Goal: Task Accomplishment & Management: Manage account settings

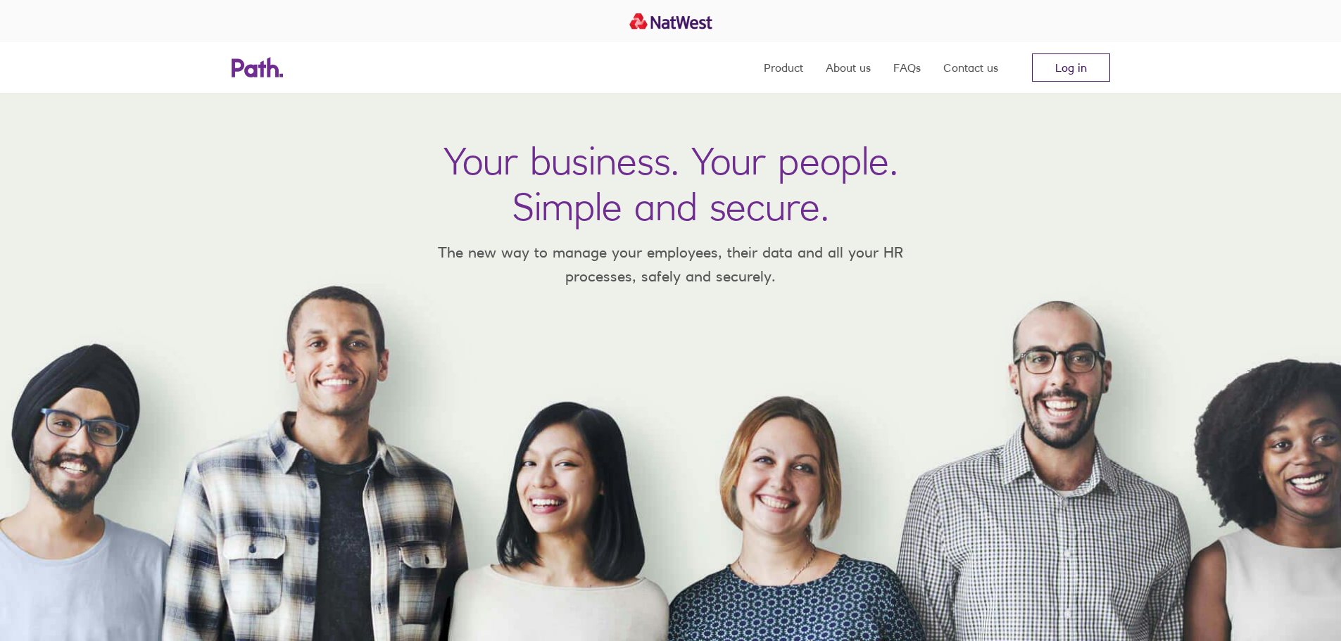
click at [1069, 60] on link "Log in" at bounding box center [1071, 68] width 78 height 28
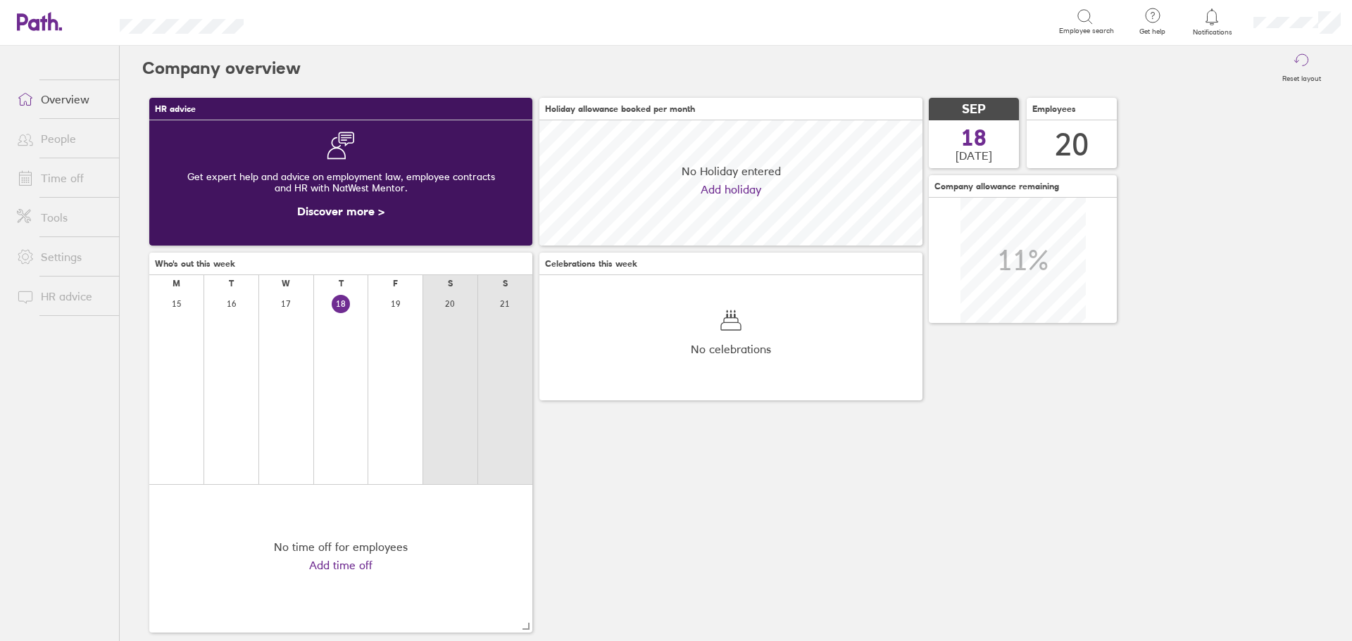
scroll to position [125, 383]
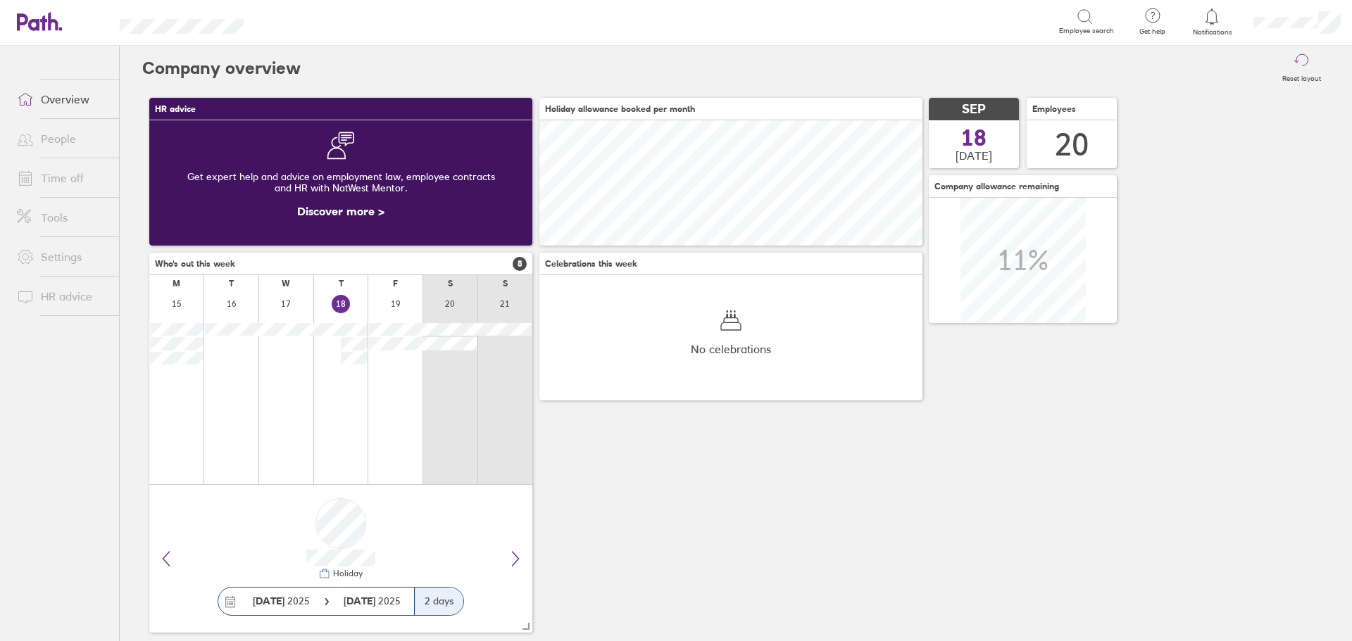
click at [1213, 23] on icon at bounding box center [1211, 16] width 17 height 17
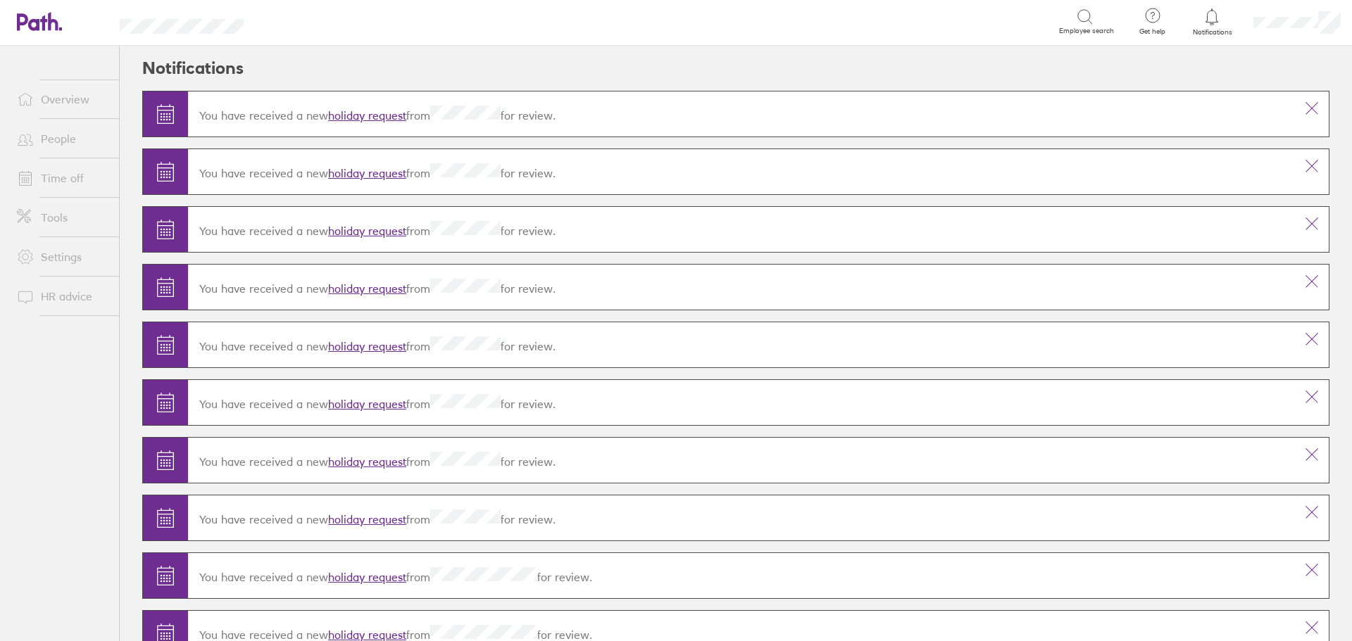
click at [378, 109] on link "holiday request" at bounding box center [367, 115] width 78 height 14
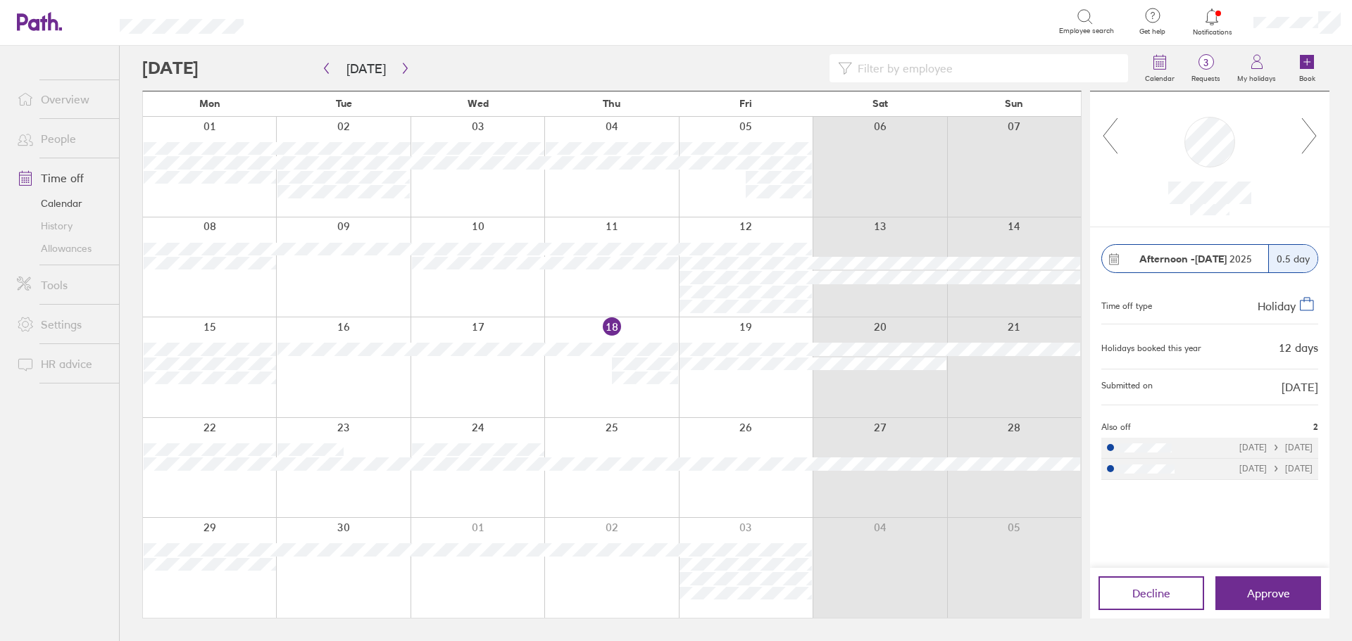
click at [1315, 131] on icon at bounding box center [1309, 136] width 18 height 38
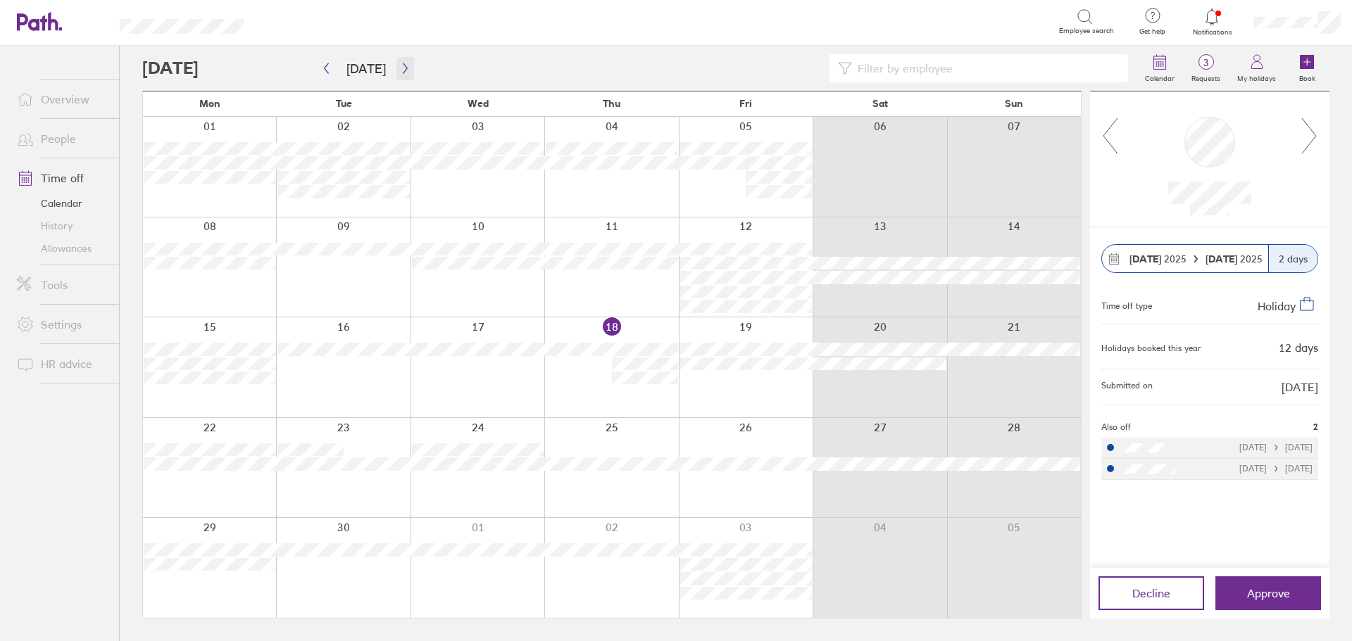
click at [405, 64] on icon "button" at bounding box center [405, 68] width 11 height 11
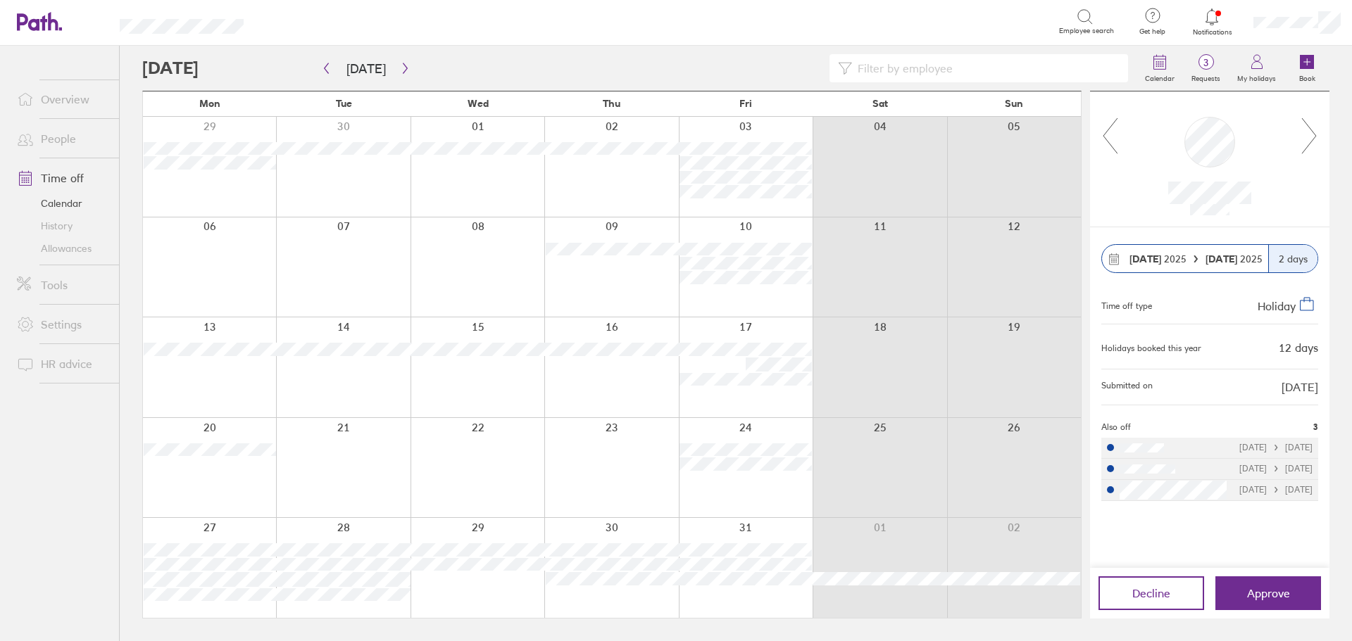
click at [42, 142] on link "People" at bounding box center [62, 139] width 113 height 28
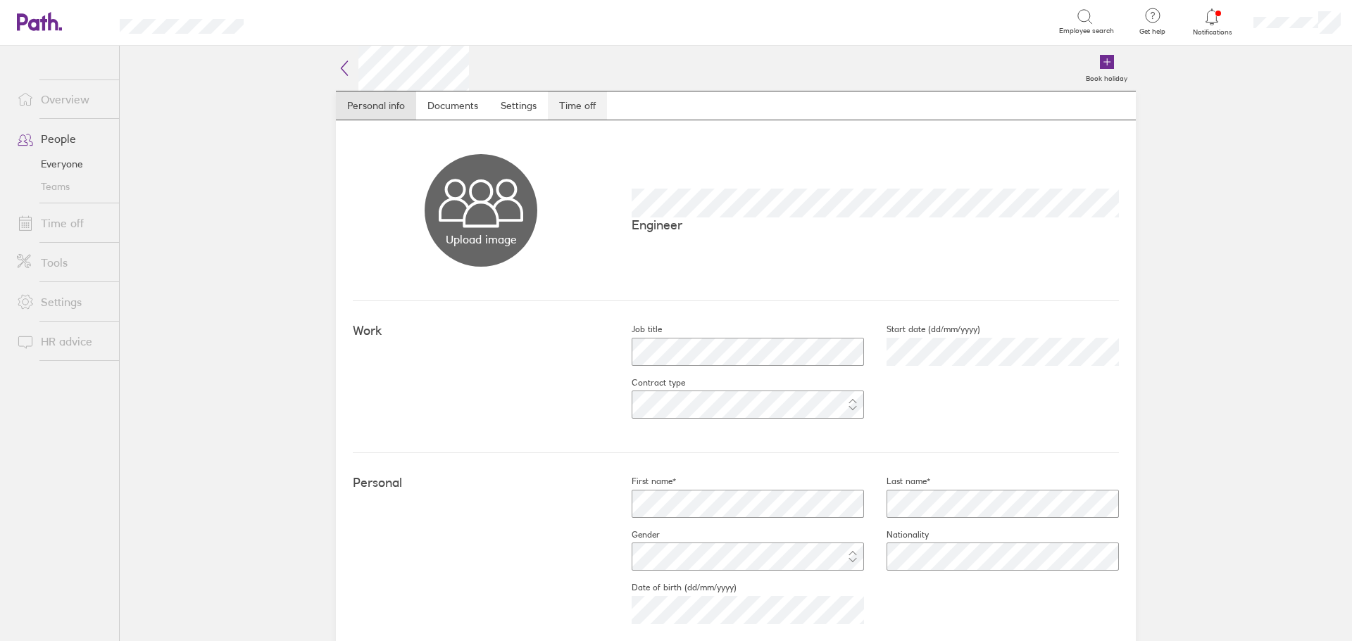
click at [591, 107] on link "Time off" at bounding box center [577, 106] width 59 height 28
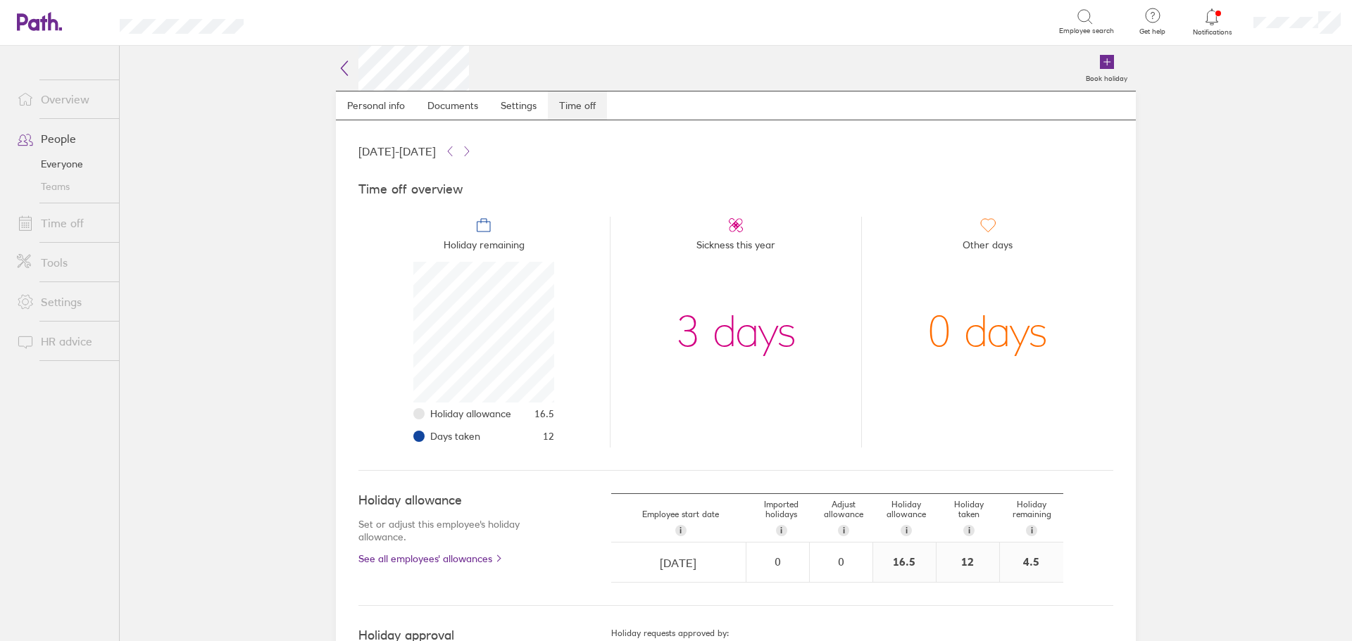
scroll to position [141, 141]
click at [378, 107] on link "Personal info" at bounding box center [376, 106] width 80 height 28
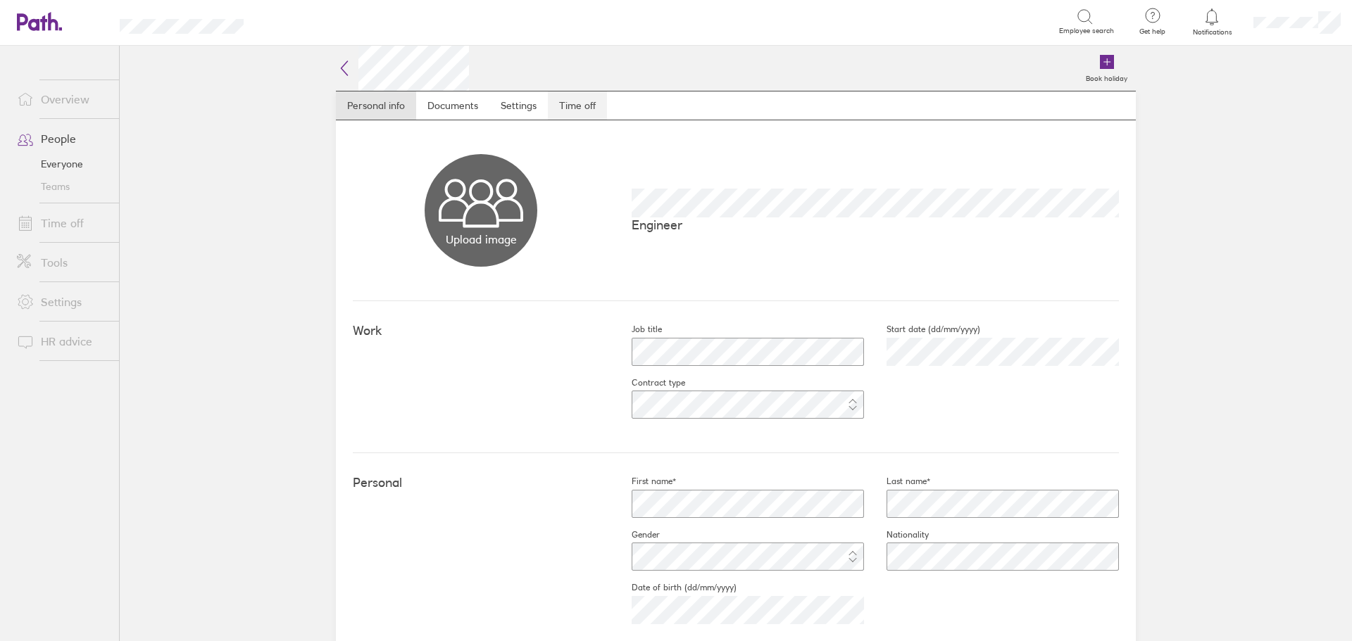
click at [565, 111] on link "Time off" at bounding box center [577, 106] width 59 height 28
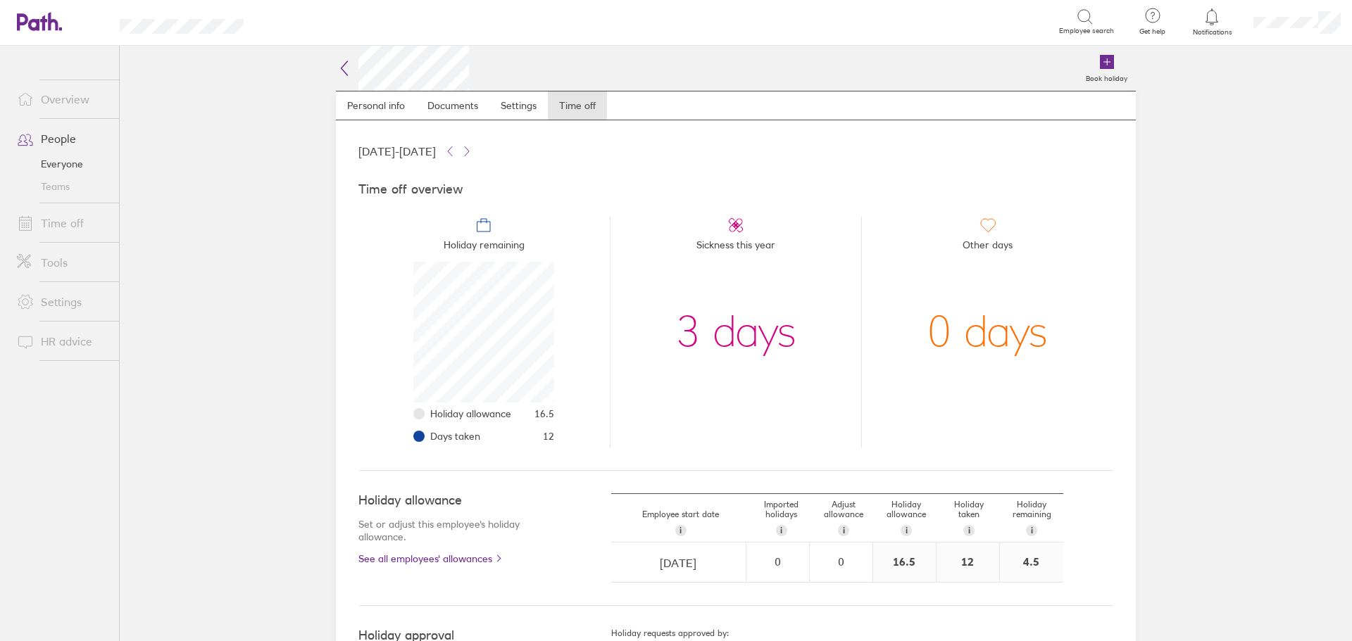
scroll to position [141, 141]
click at [370, 107] on link "Personal info" at bounding box center [376, 106] width 80 height 28
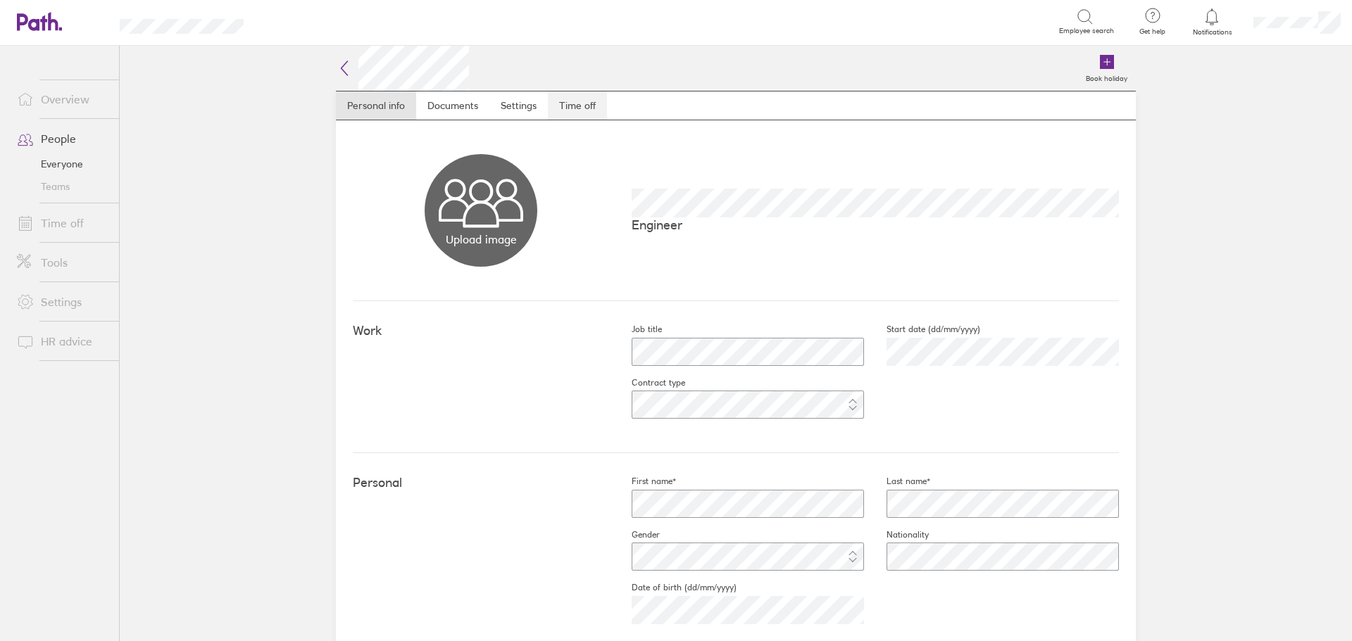
click at [569, 101] on link "Time off" at bounding box center [577, 106] width 59 height 28
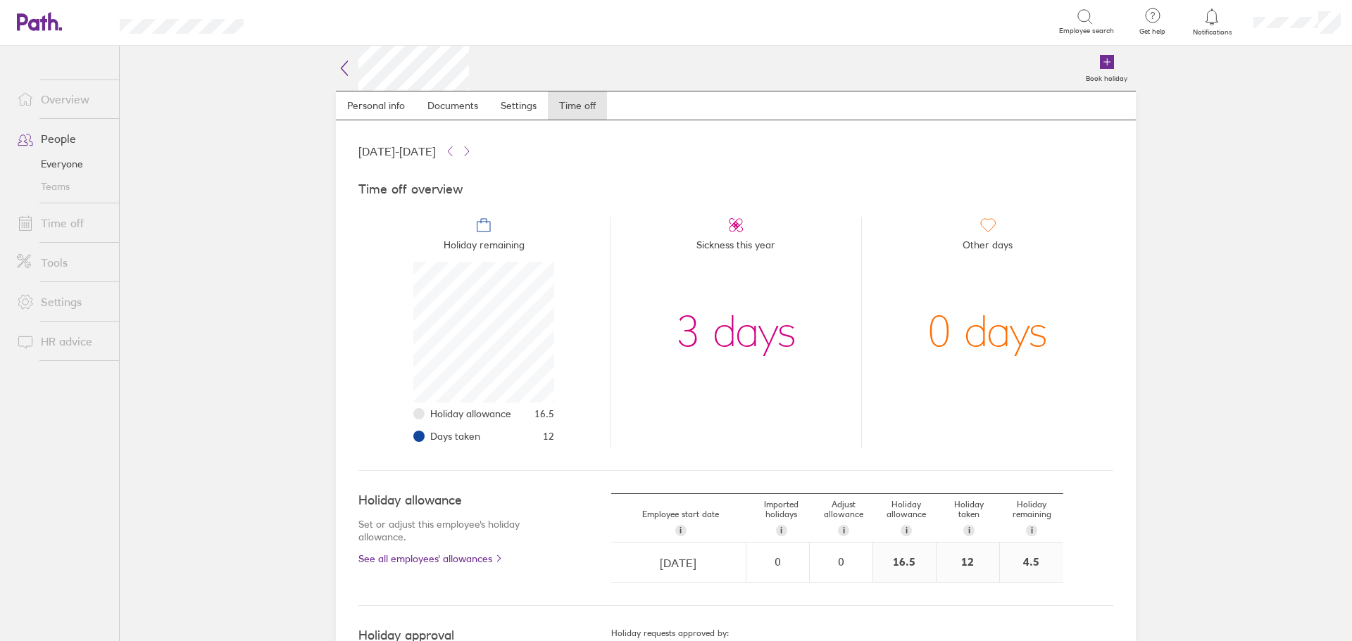
scroll to position [141, 141]
click at [1211, 26] on div at bounding box center [1212, 17] width 46 height 20
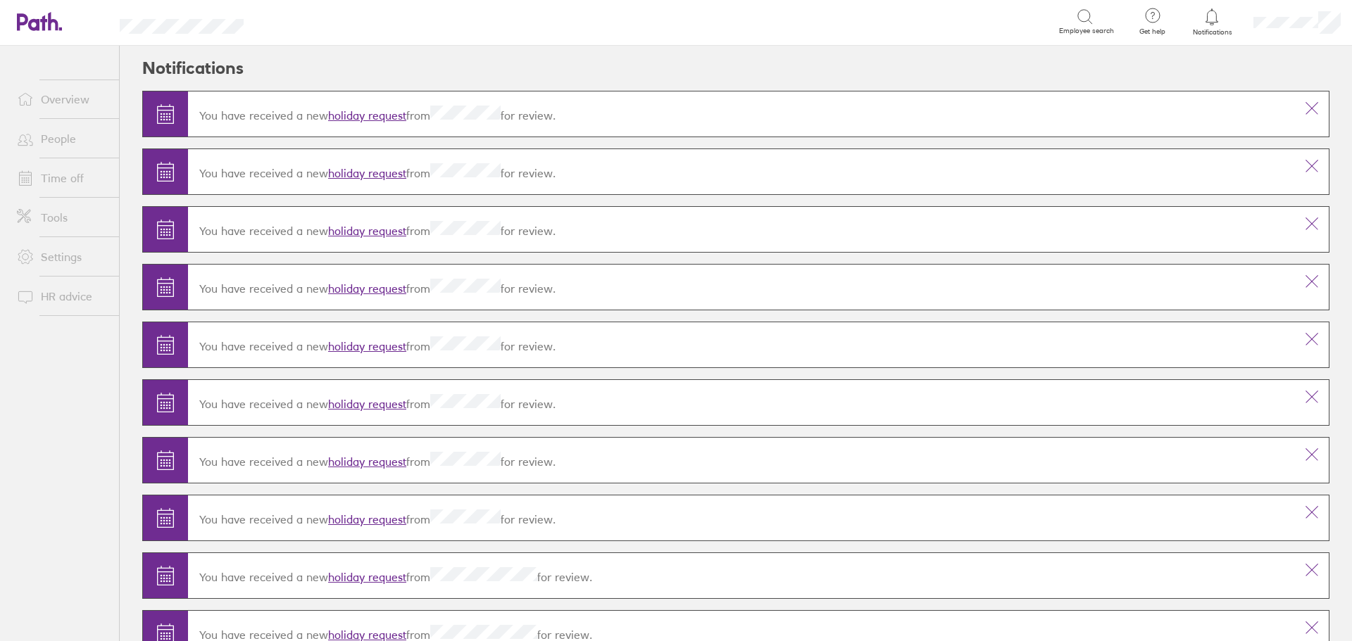
click at [365, 119] on link "holiday request" at bounding box center [367, 115] width 78 height 14
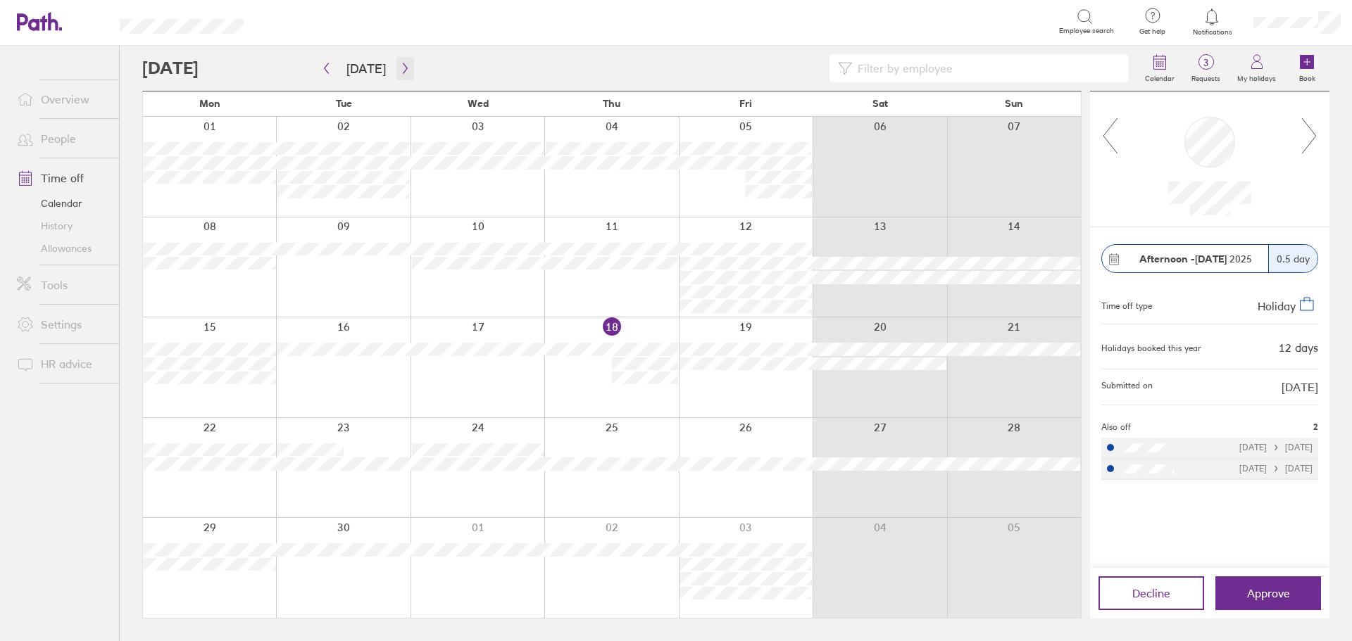
click at [403, 65] on icon "button" at bounding box center [405, 68] width 4 height 11
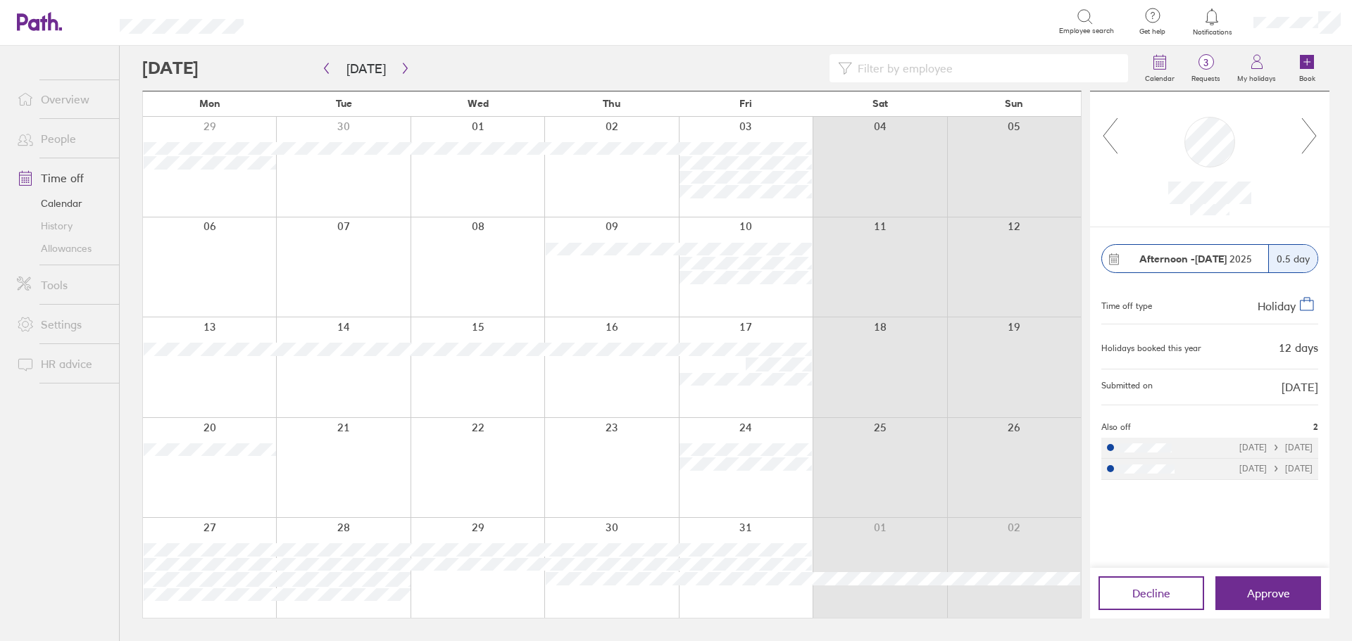
click at [1311, 132] on icon at bounding box center [1309, 136] width 18 height 38
click at [1312, 131] on icon at bounding box center [1309, 135] width 14 height 35
click at [400, 68] on icon "button" at bounding box center [405, 68] width 11 height 11
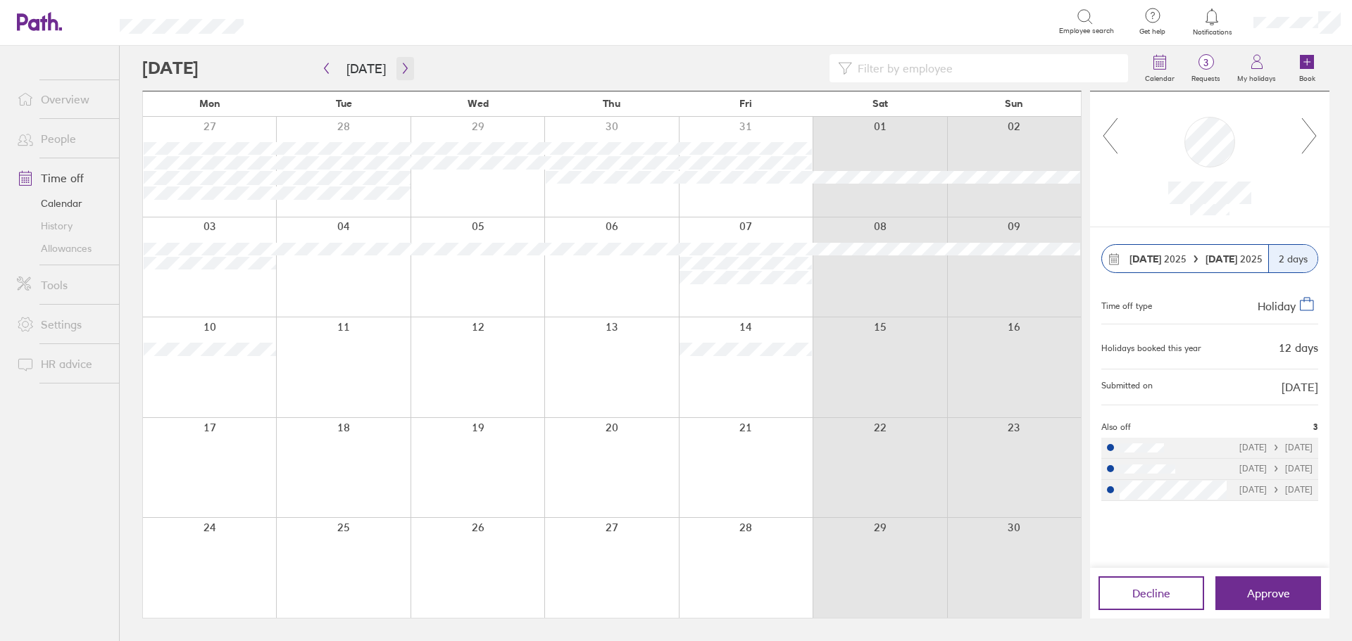
click at [400, 69] on icon "button" at bounding box center [405, 68] width 11 height 11
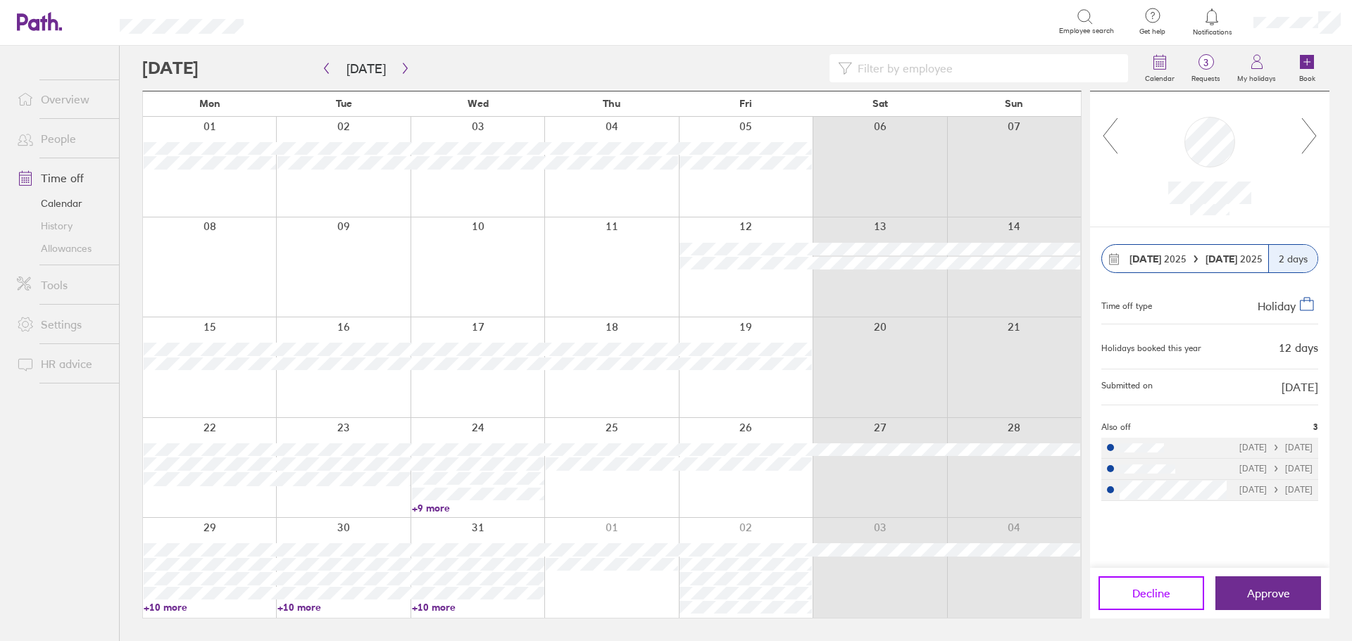
click at [1152, 600] on span "Decline" at bounding box center [1151, 593] width 38 height 13
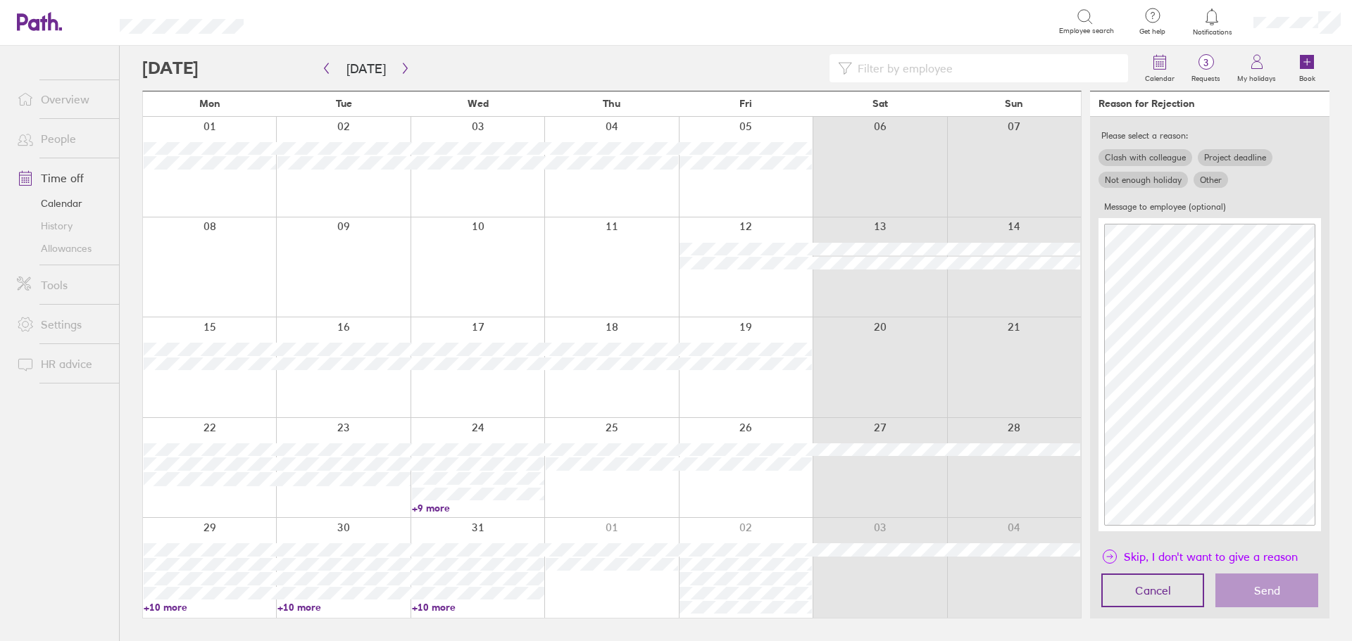
click at [1169, 552] on span "Skip, I don't want to give a reason" at bounding box center [1211, 557] width 174 height 23
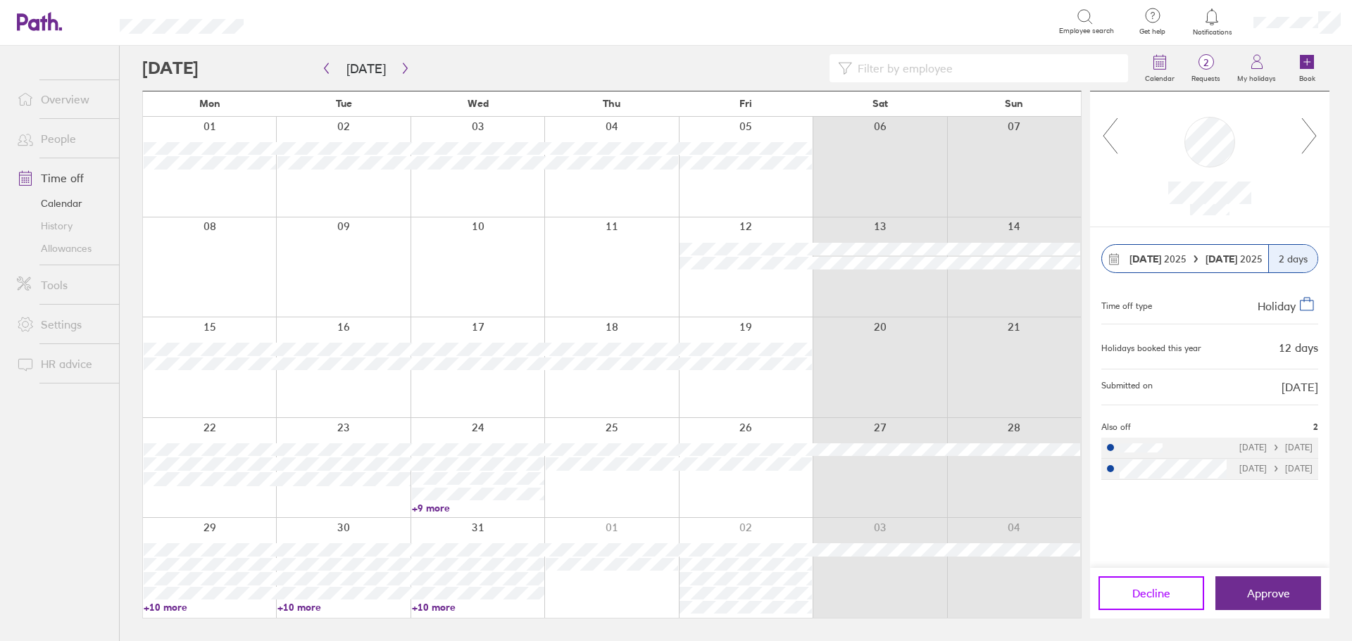
click at [1169, 592] on span "Decline" at bounding box center [1151, 593] width 38 height 13
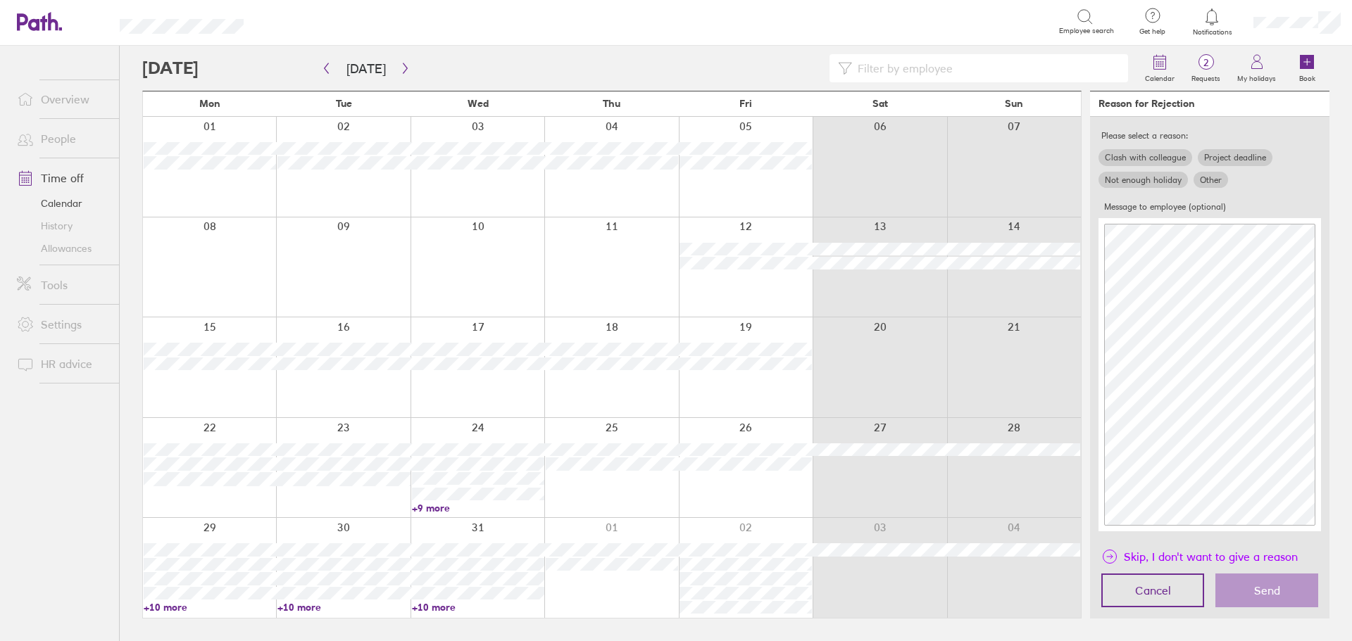
click at [1177, 555] on span "Skip, I don't want to give a reason" at bounding box center [1211, 557] width 174 height 23
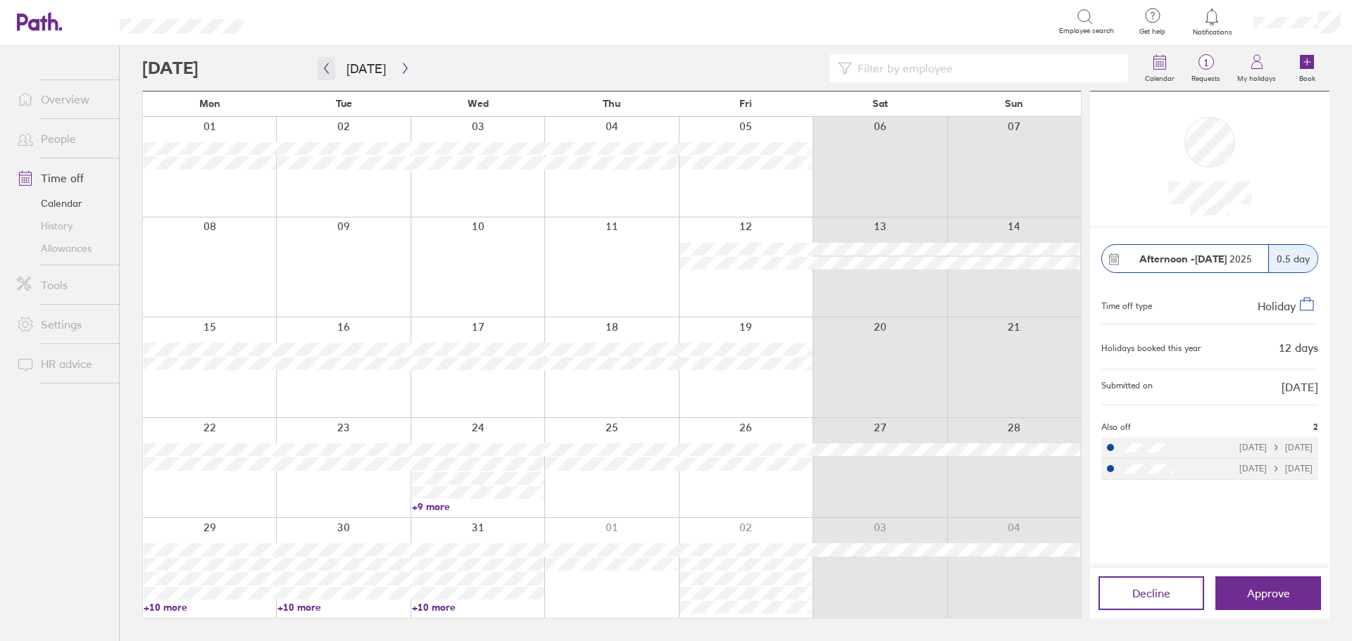
click at [327, 67] on icon "button" at bounding box center [326, 68] width 11 height 11
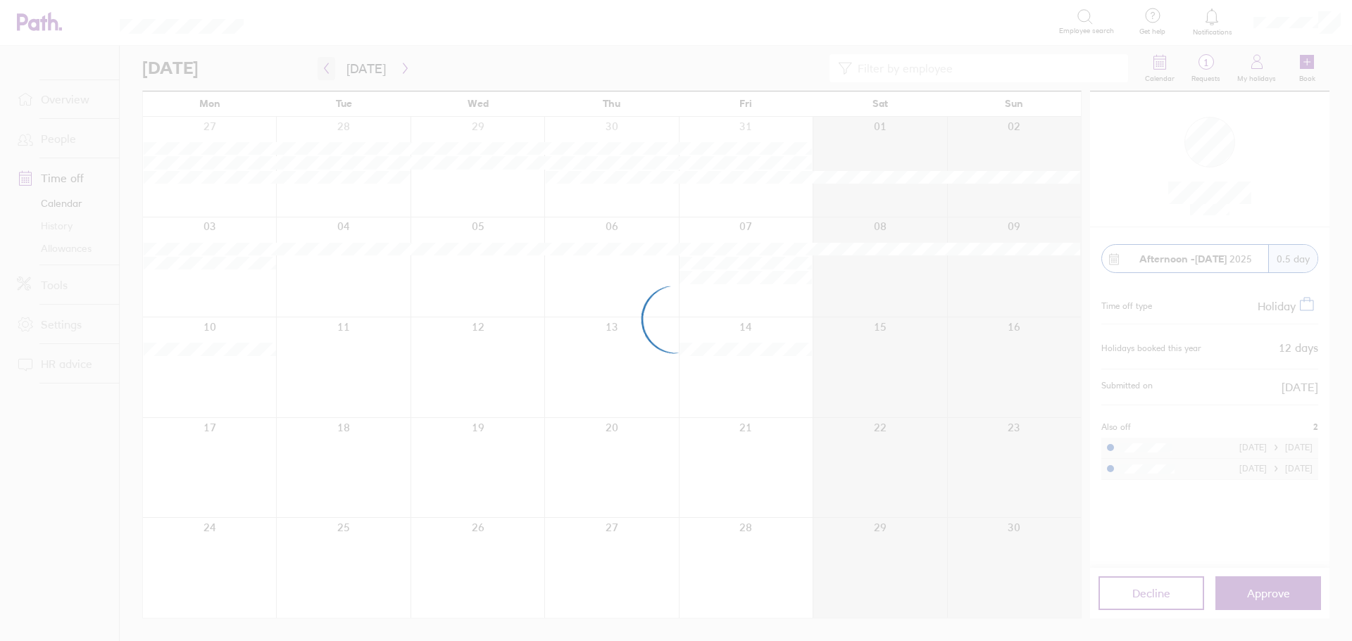
click at [327, 67] on div at bounding box center [676, 320] width 1352 height 641
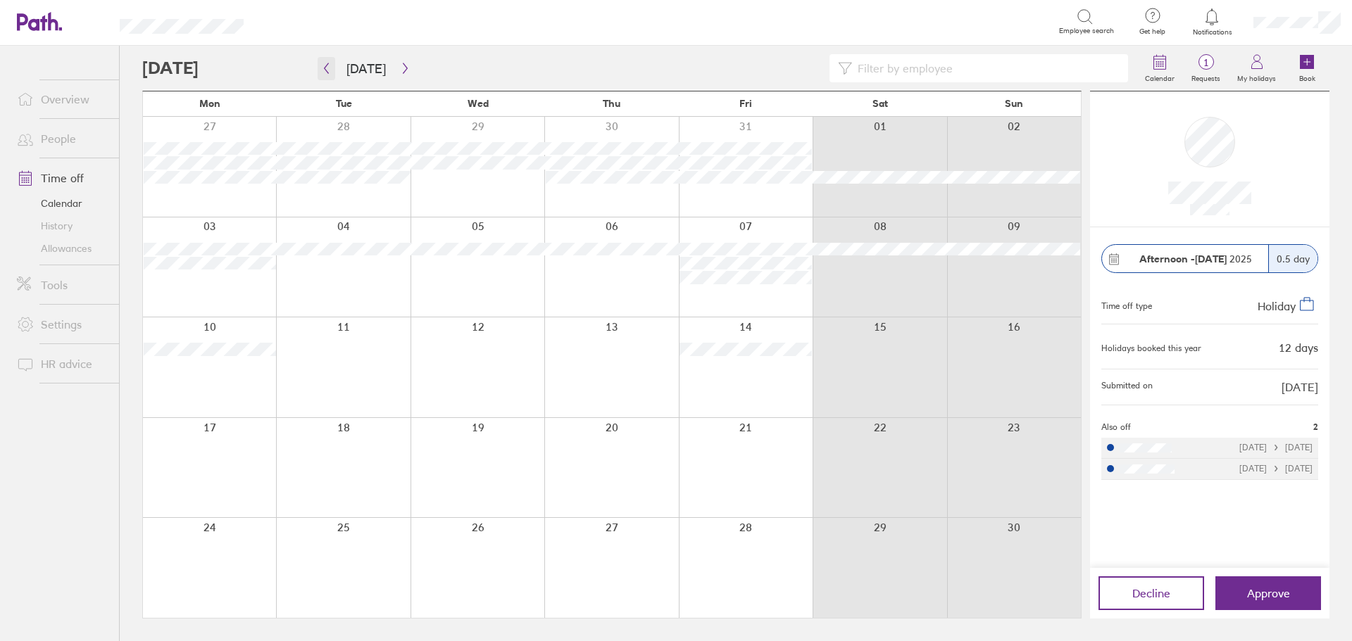
click at [327, 67] on icon "button" at bounding box center [326, 68] width 11 height 11
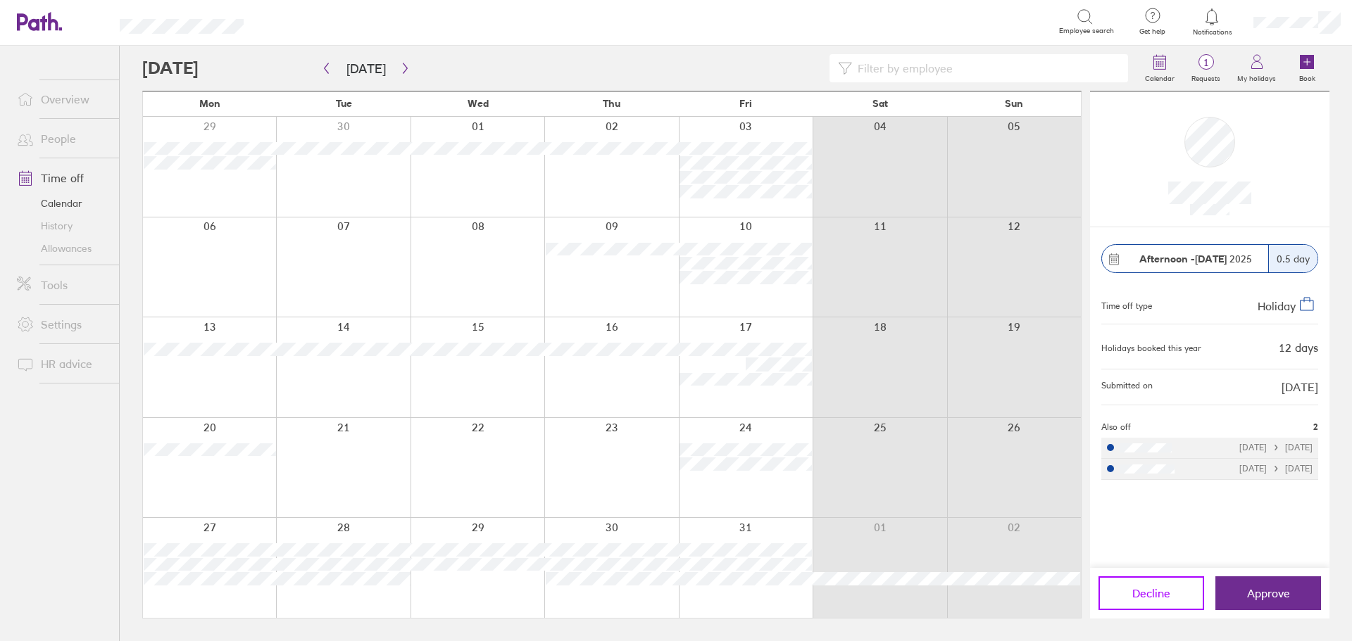
click at [1126, 593] on button "Decline" at bounding box center [1151, 594] width 106 height 34
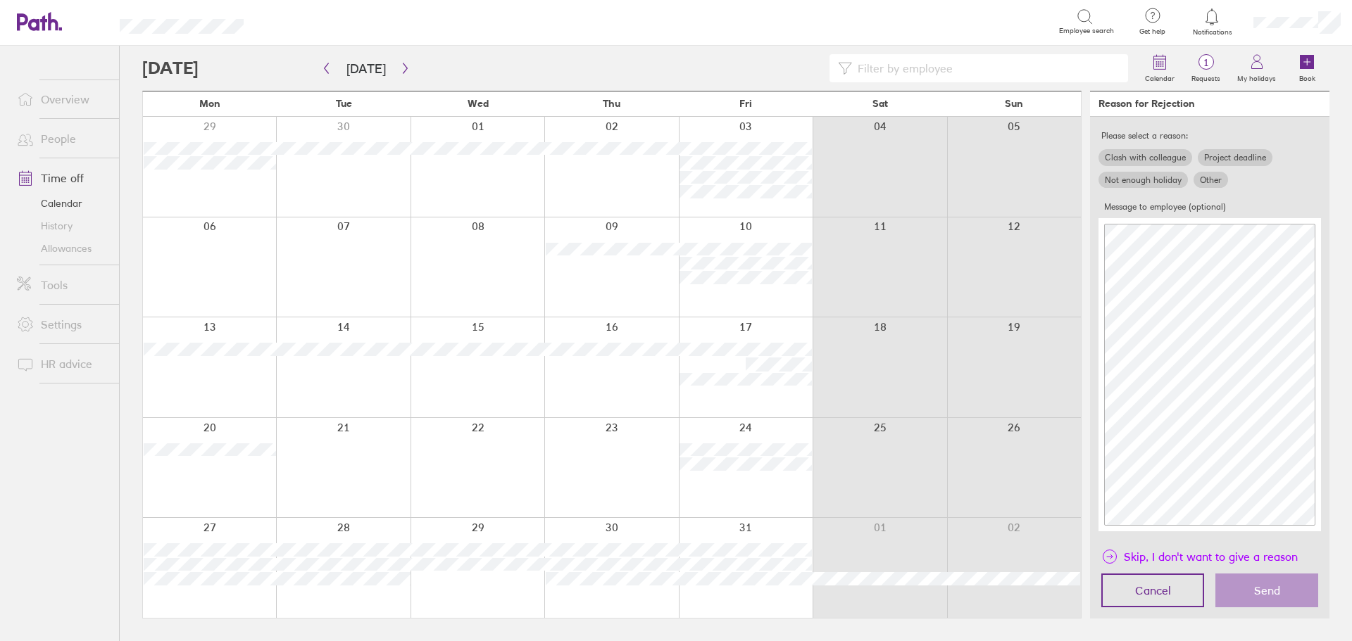
click at [1136, 551] on span "Skip, I don't want to give a reason" at bounding box center [1211, 557] width 174 height 23
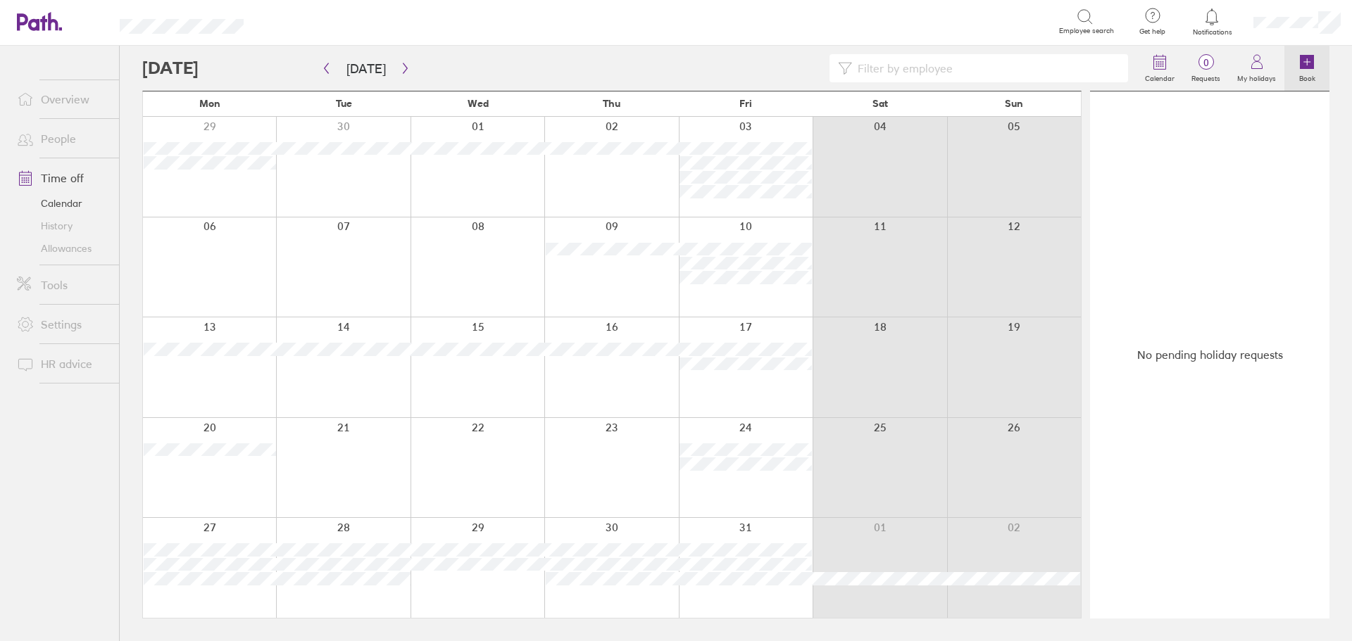
click at [1308, 68] on icon at bounding box center [1307, 62] width 14 height 14
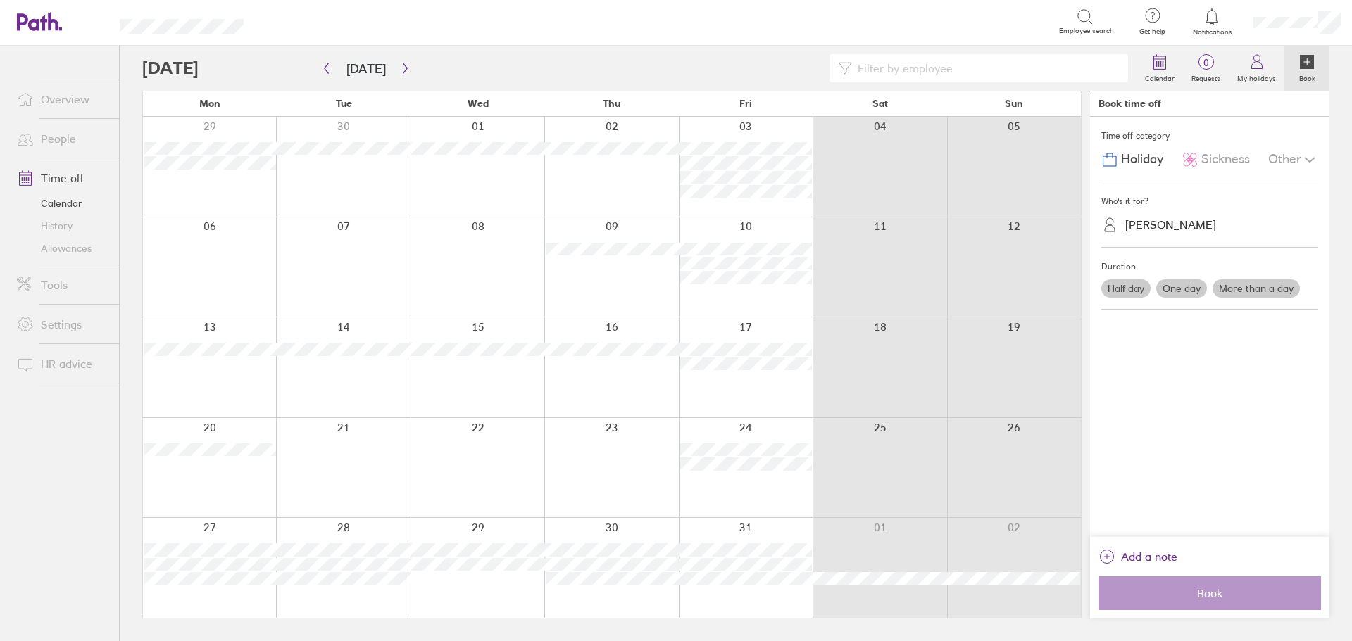
click at [1132, 287] on label "Half day" at bounding box center [1125, 288] width 49 height 18
click at [0, 0] on input "Half day" at bounding box center [0, 0] width 0 height 0
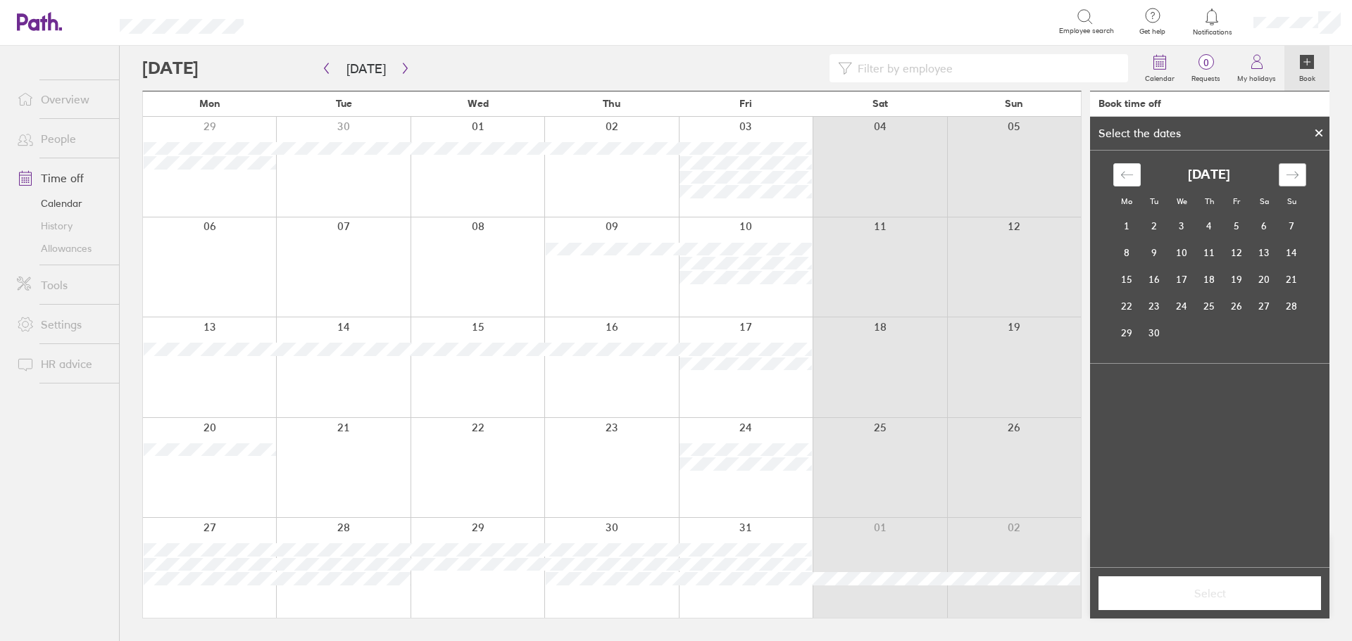
click at [1300, 172] on div "Move forward to switch to the next month." at bounding box center [1291, 174] width 27 height 23
click at [1183, 225] on td "3" at bounding box center [1181, 226] width 27 height 27
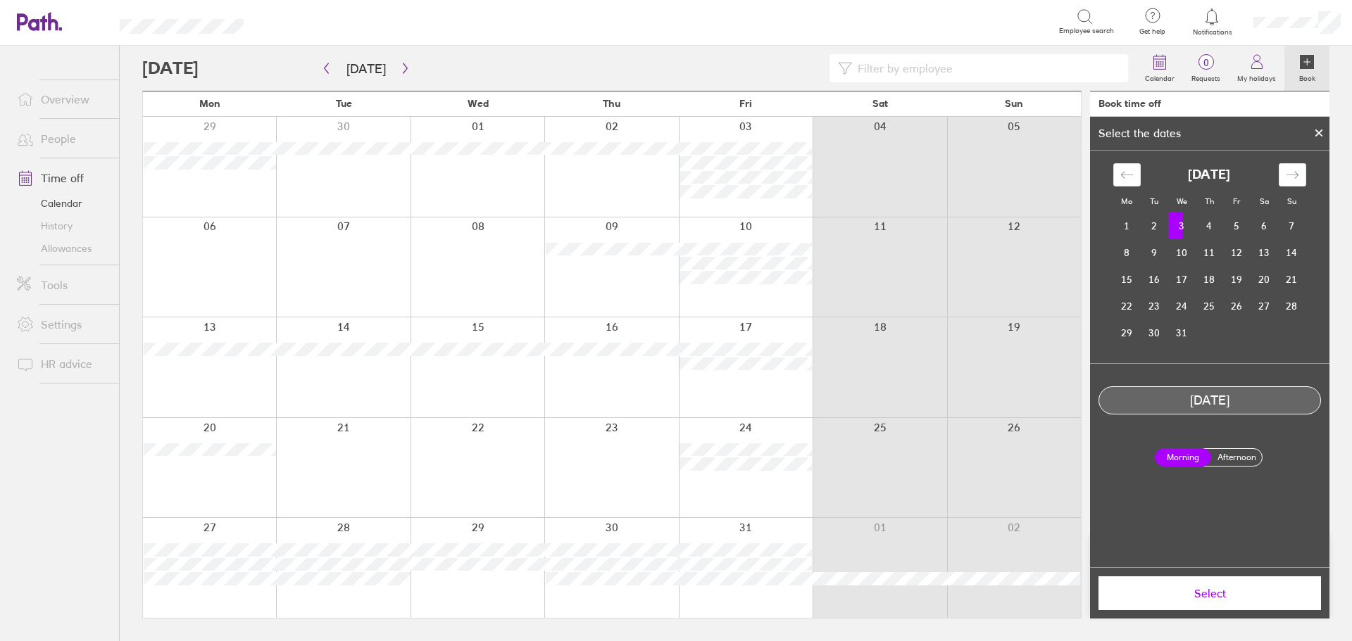
click at [1240, 455] on label "Afternoon" at bounding box center [1236, 457] width 56 height 17
click at [0, 0] on input "Afternoon" at bounding box center [0, 0] width 0 height 0
click at [1221, 598] on span "Select" at bounding box center [1209, 593] width 203 height 13
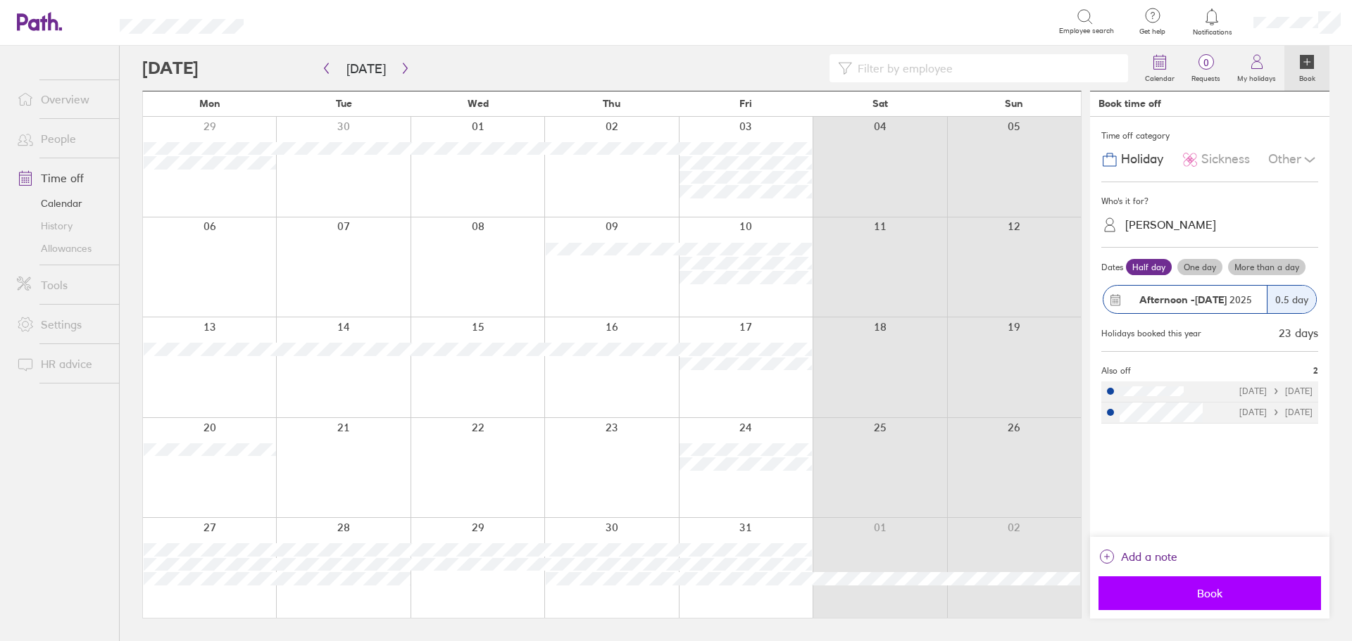
click at [1213, 593] on span "Book" at bounding box center [1209, 593] width 203 height 13
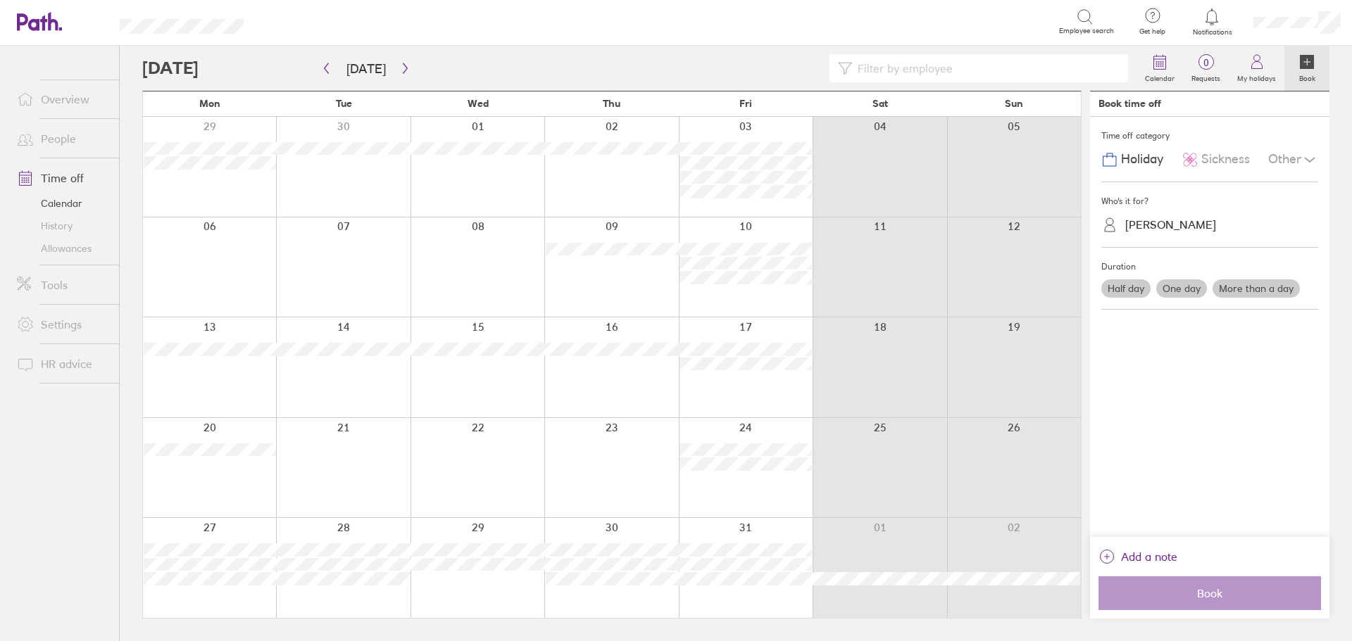
click at [1186, 281] on label "One day" at bounding box center [1181, 288] width 51 height 18
click at [0, 0] on input "One day" at bounding box center [0, 0] width 0 height 0
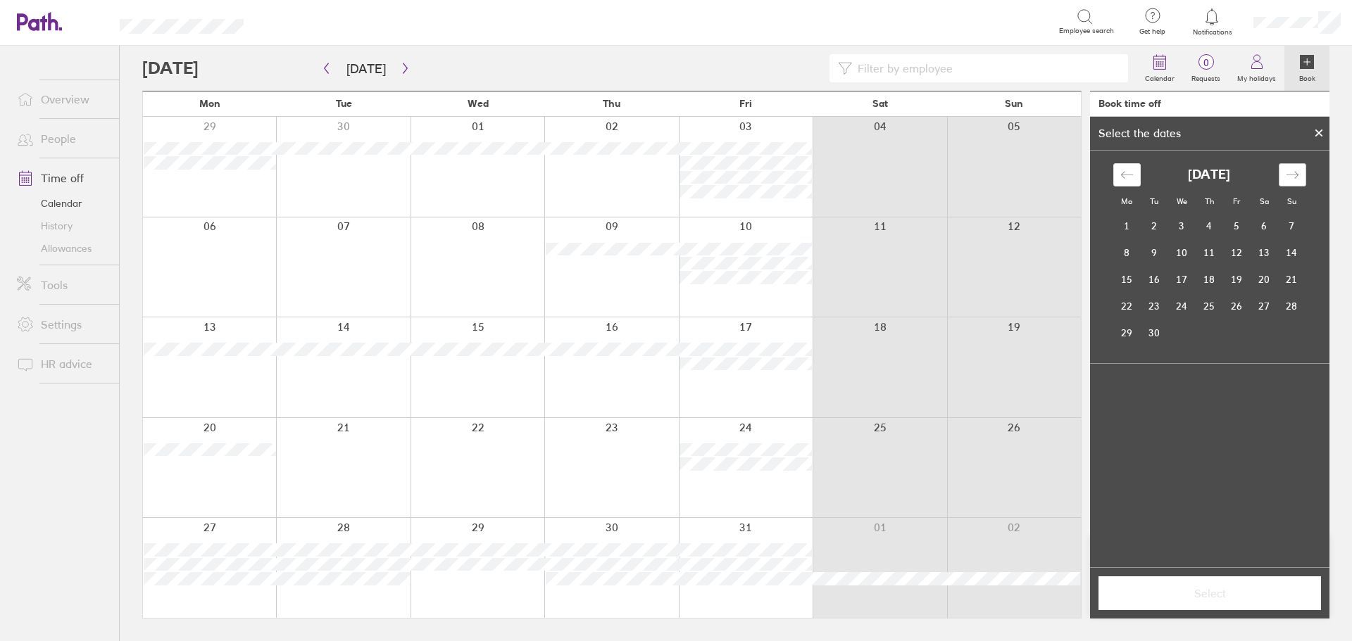
click at [1293, 171] on icon "Move forward to switch to the next month." at bounding box center [1292, 174] width 13 height 13
click at [1212, 228] on td "4" at bounding box center [1208, 226] width 27 height 27
click at [1209, 590] on span "Select" at bounding box center [1209, 593] width 203 height 13
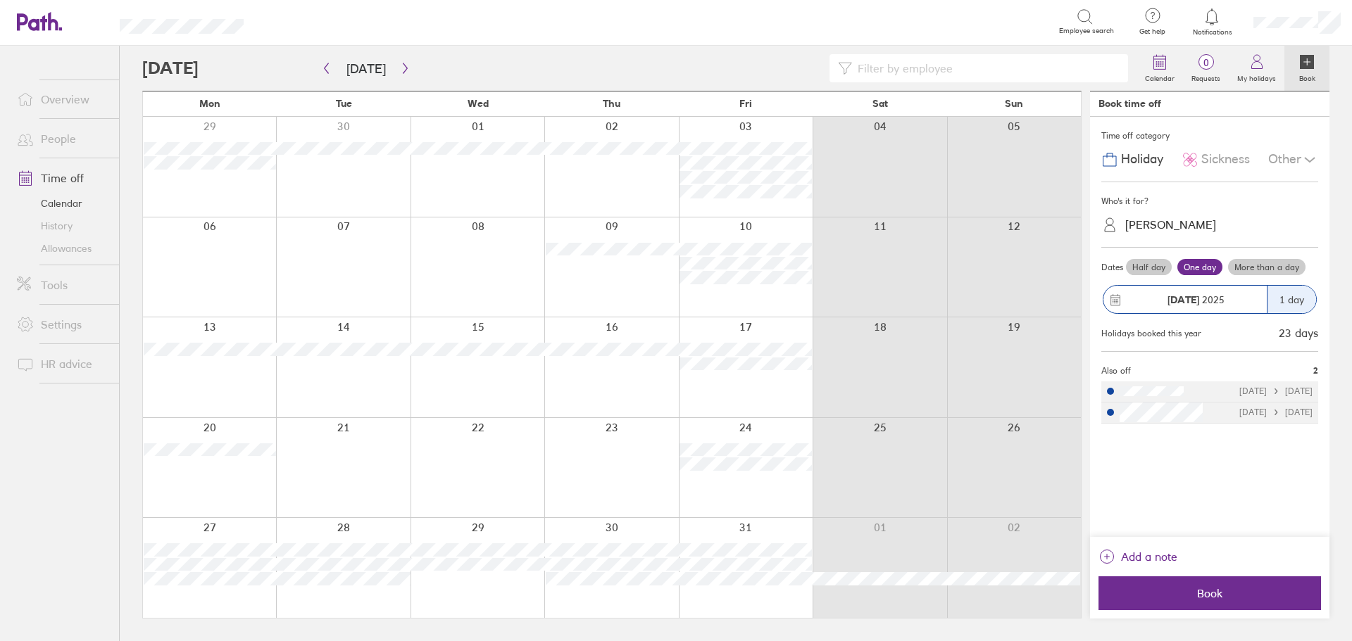
click at [1209, 590] on span "Book" at bounding box center [1209, 593] width 203 height 13
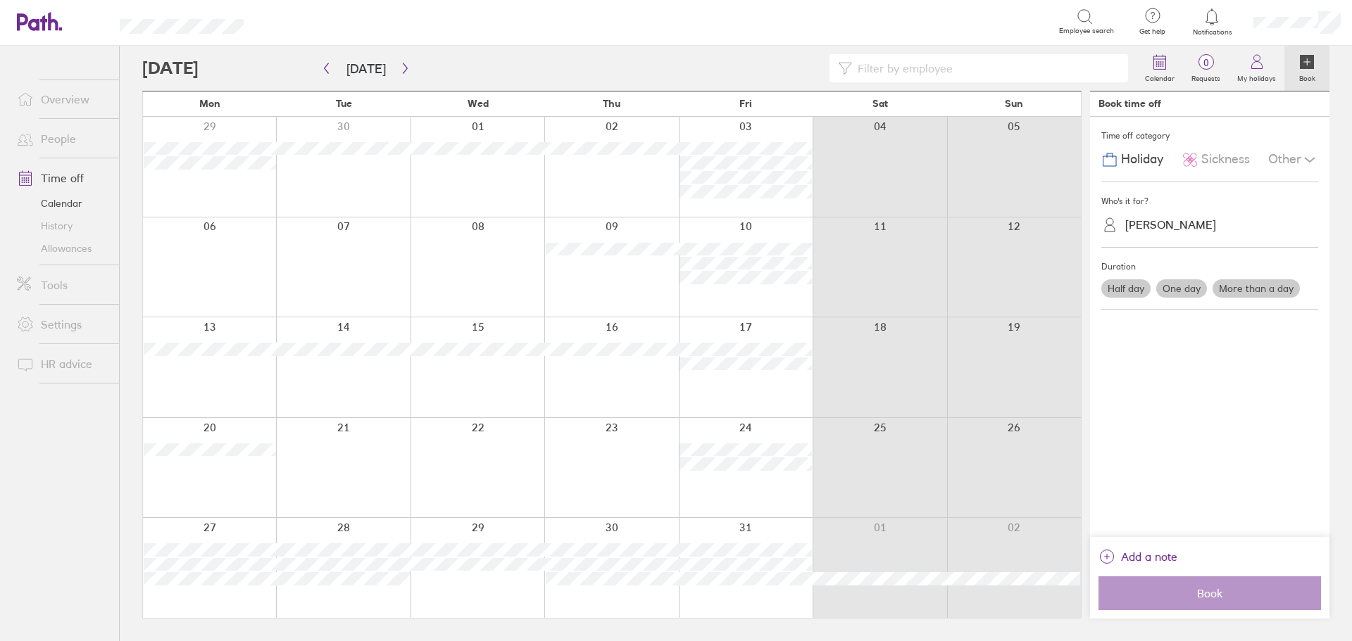
click at [1114, 277] on div "Half day One day More than a day" at bounding box center [1209, 289] width 222 height 24
click at [1119, 286] on label "Half day" at bounding box center [1125, 288] width 49 height 18
click at [0, 0] on input "Half day" at bounding box center [0, 0] width 0 height 0
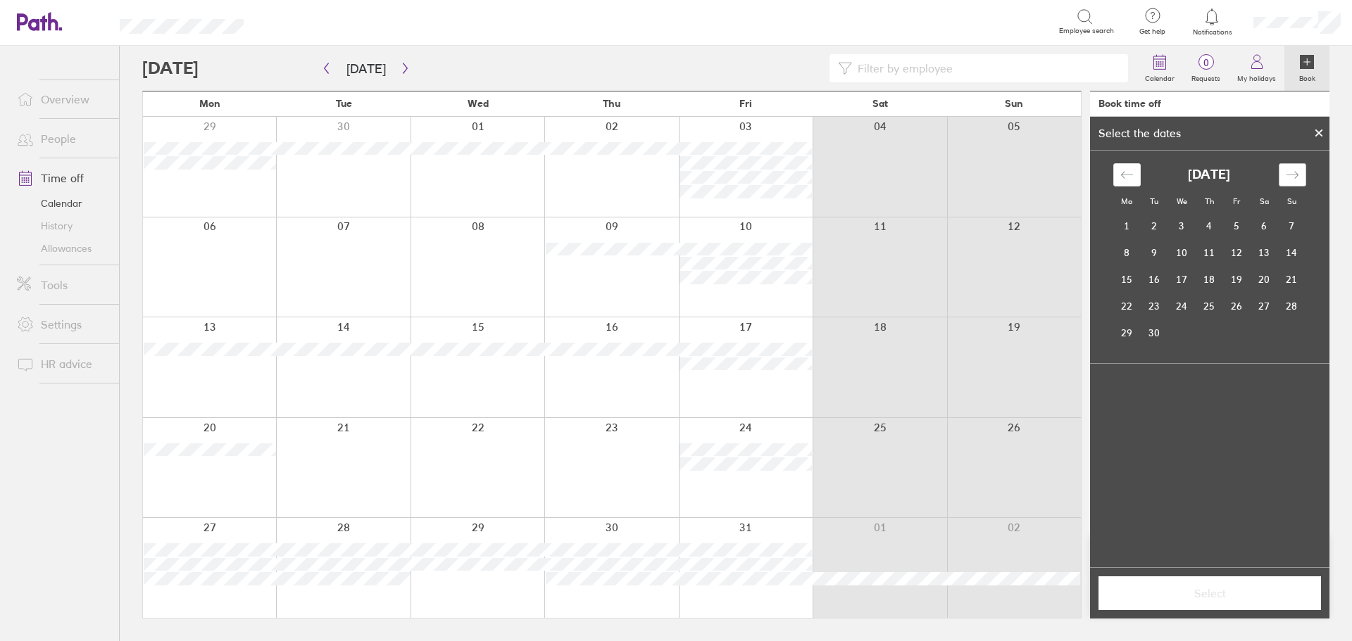
click at [1302, 168] on div "Move forward to switch to the next month." at bounding box center [1291, 174] width 27 height 23
click at [1302, 169] on div "Move forward to switch to the next month." at bounding box center [1291, 174] width 27 height 23
click at [1237, 229] on td "5" at bounding box center [1236, 226] width 27 height 27
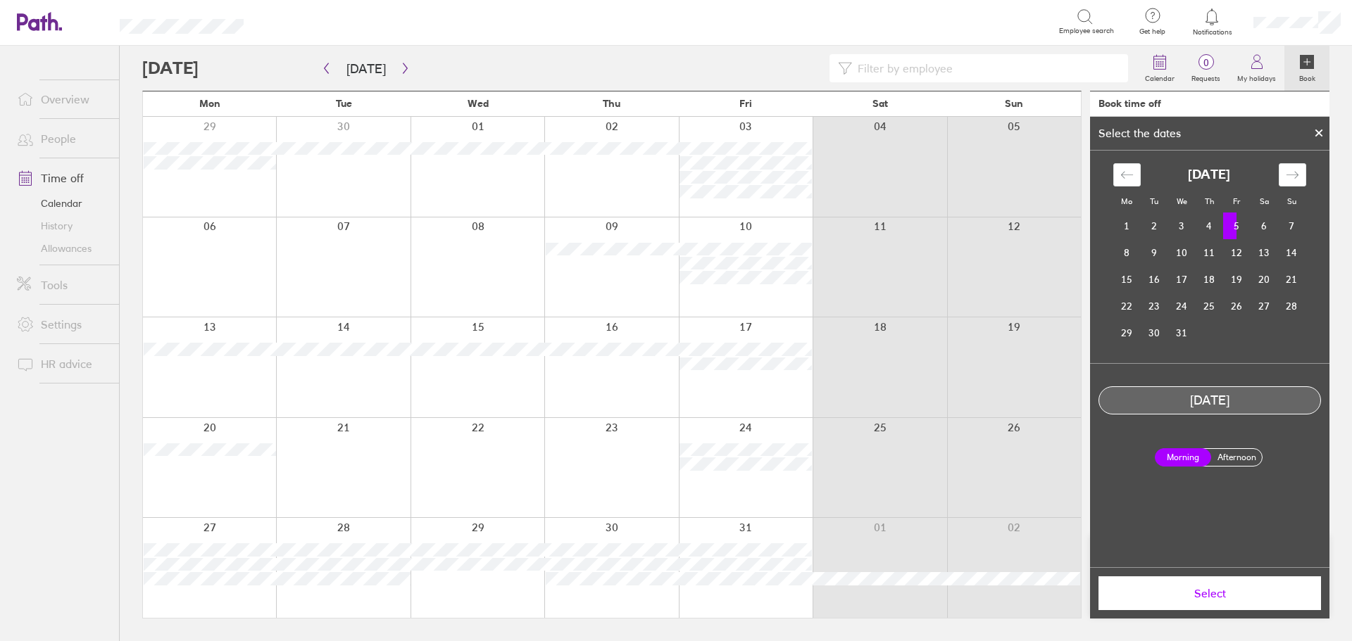
click at [1247, 458] on label "Afternoon" at bounding box center [1236, 457] width 56 height 17
click at [0, 0] on input "Afternoon" at bounding box center [0, 0] width 0 height 0
click at [1218, 600] on span "Select" at bounding box center [1209, 593] width 203 height 13
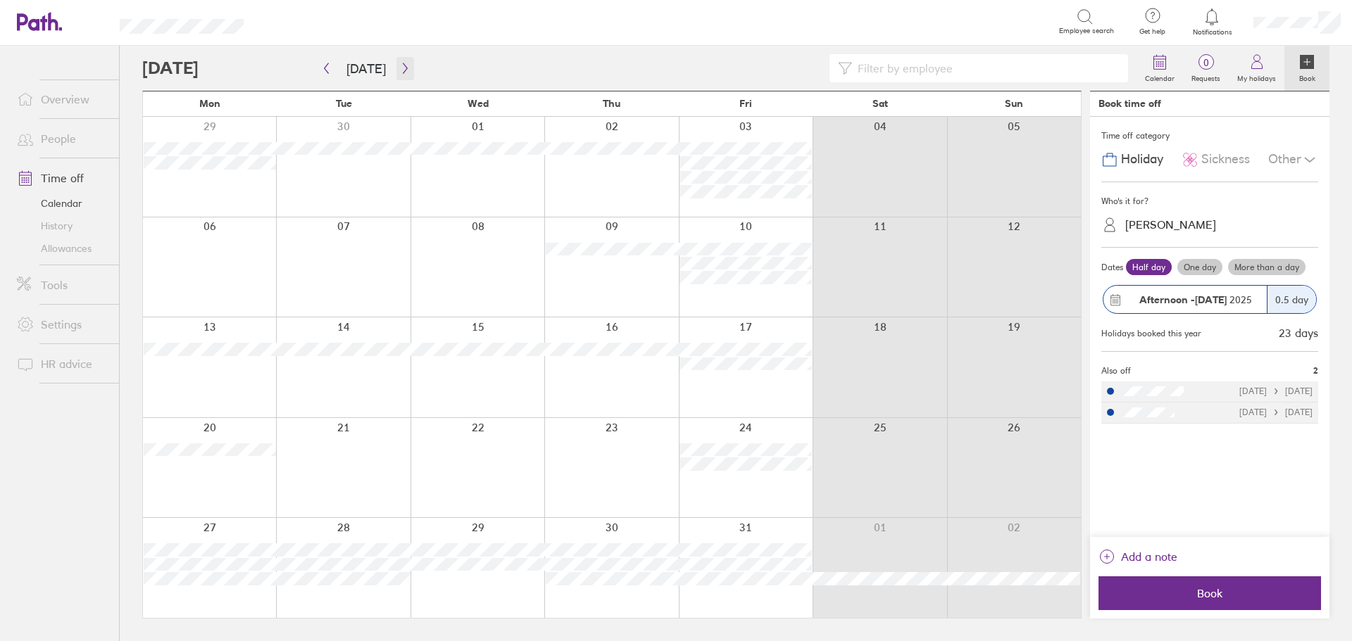
click at [401, 62] on button "button" at bounding box center [405, 68] width 18 height 23
click at [400, 68] on icon "button" at bounding box center [405, 68] width 11 height 11
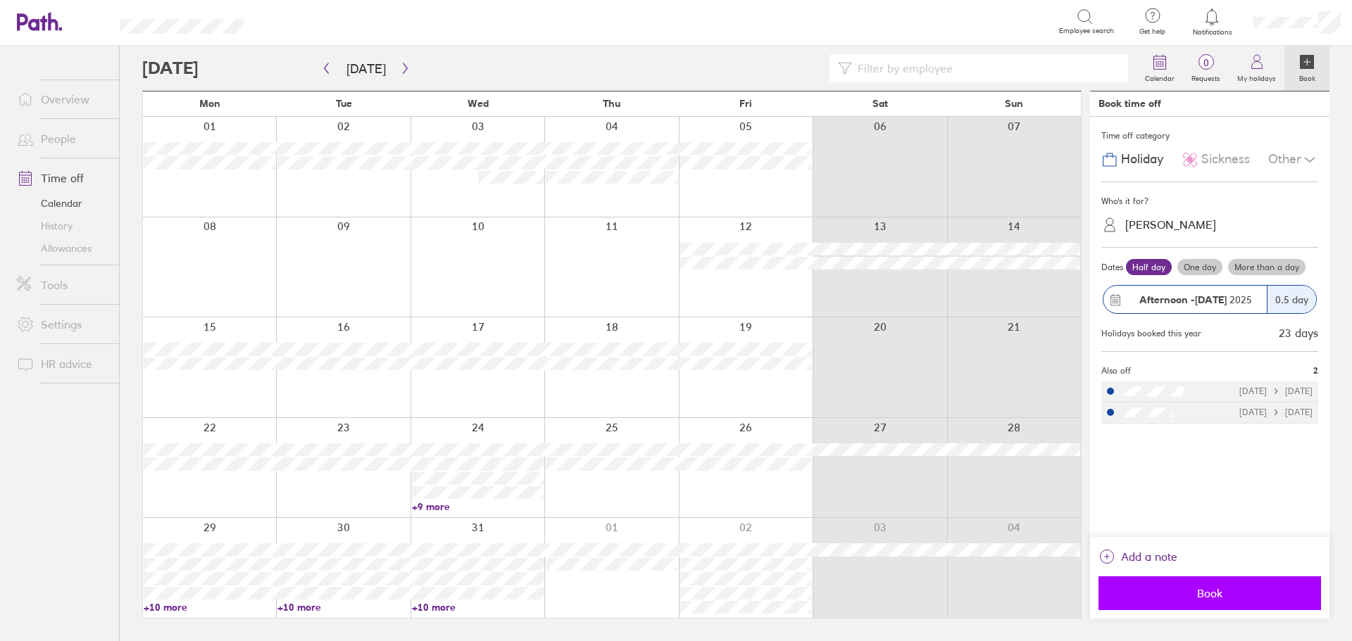
click at [1214, 596] on span "Book" at bounding box center [1209, 593] width 203 height 13
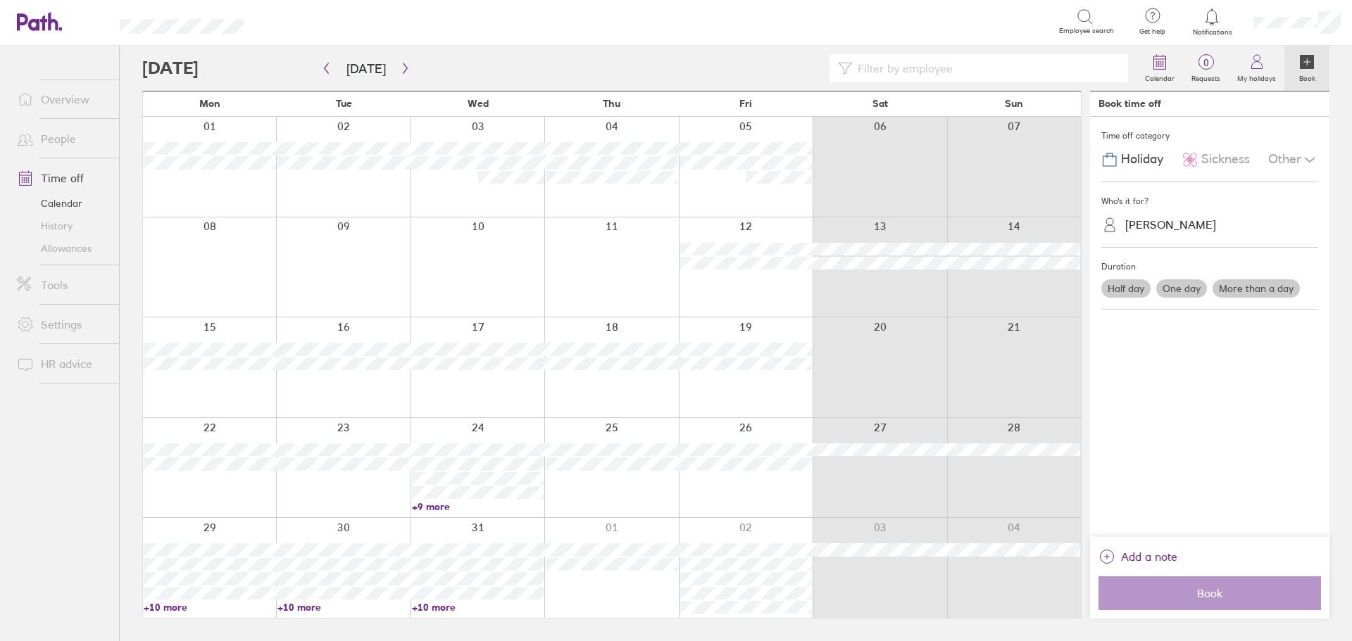
click at [46, 134] on link "People" at bounding box center [62, 139] width 113 height 28
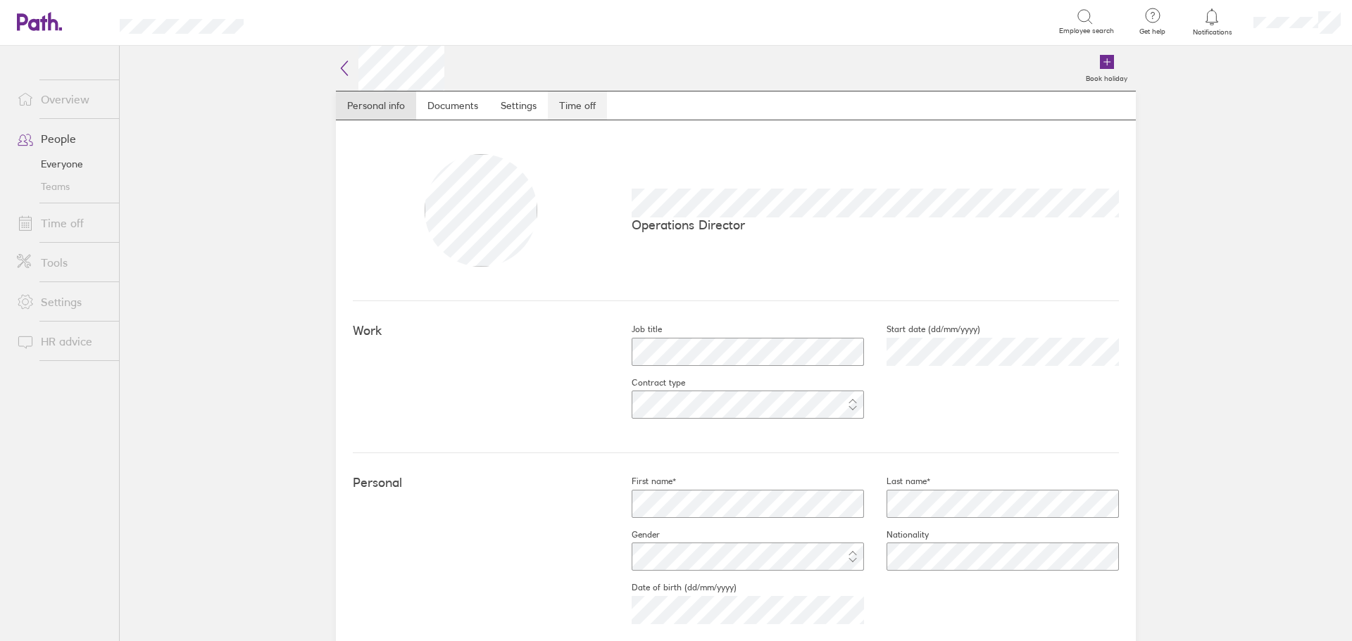
click at [589, 103] on link "Time off" at bounding box center [577, 106] width 59 height 28
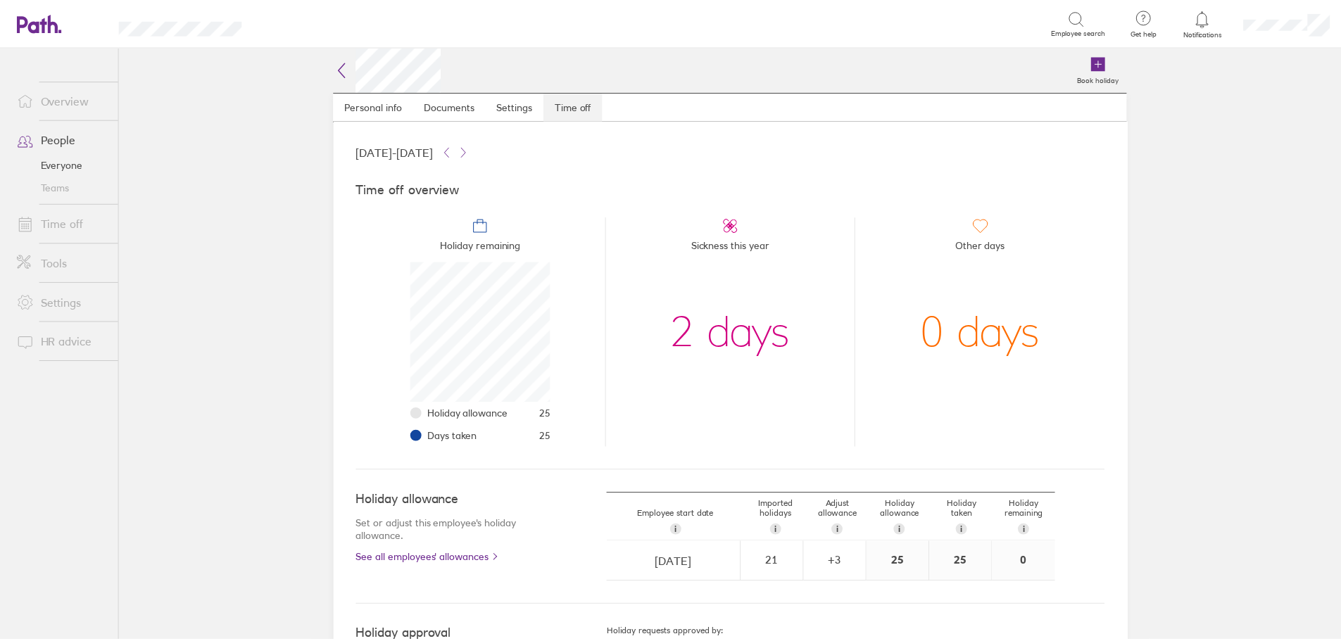
scroll to position [141, 141]
click at [78, 220] on link "Time off" at bounding box center [62, 223] width 113 height 28
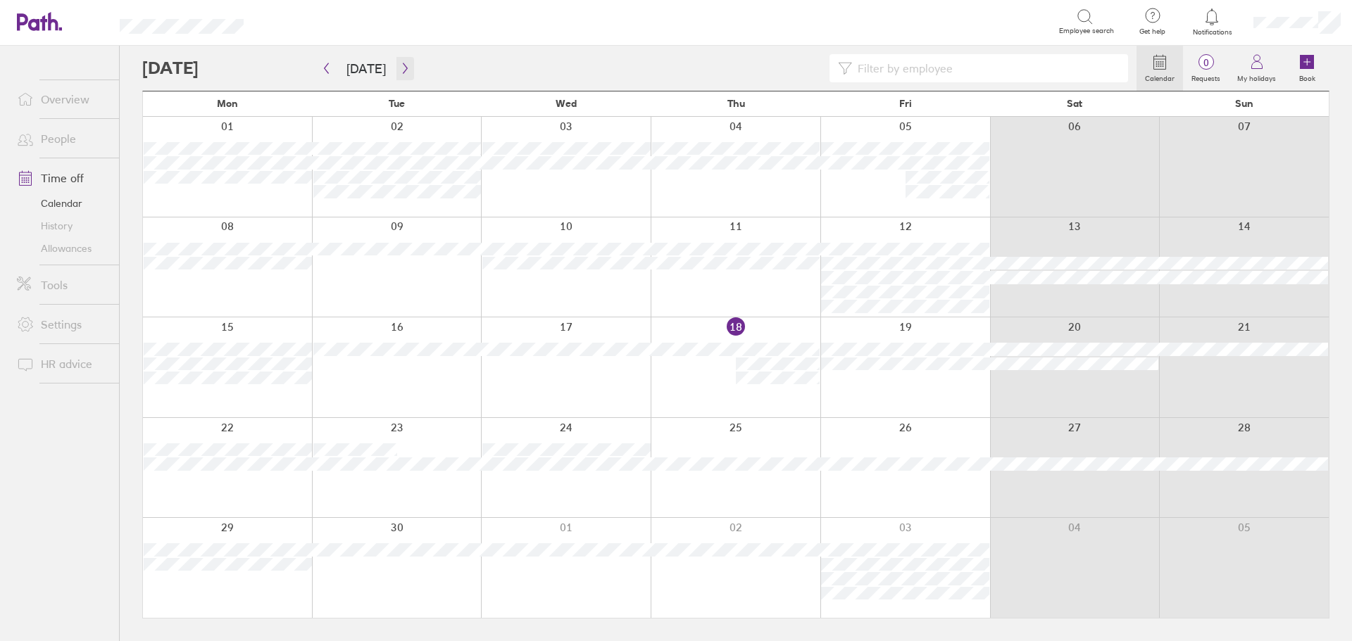
click at [401, 69] on icon "button" at bounding box center [405, 68] width 11 height 11
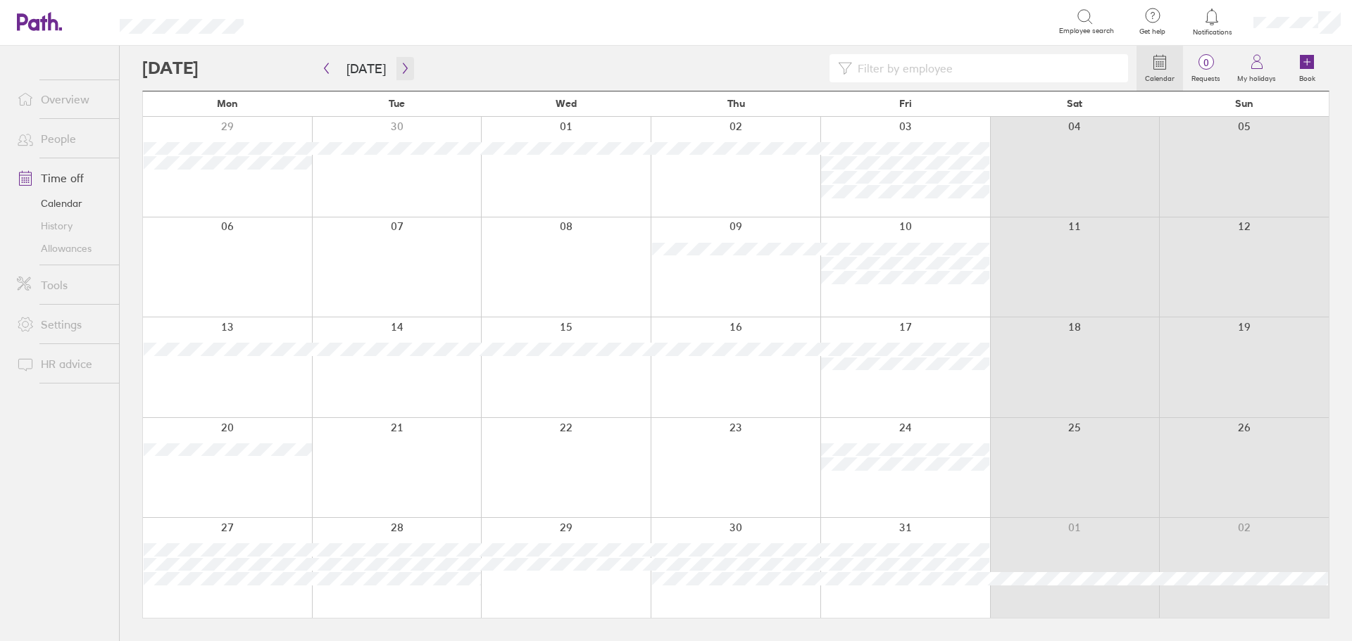
click at [401, 69] on icon "button" at bounding box center [405, 68] width 11 height 11
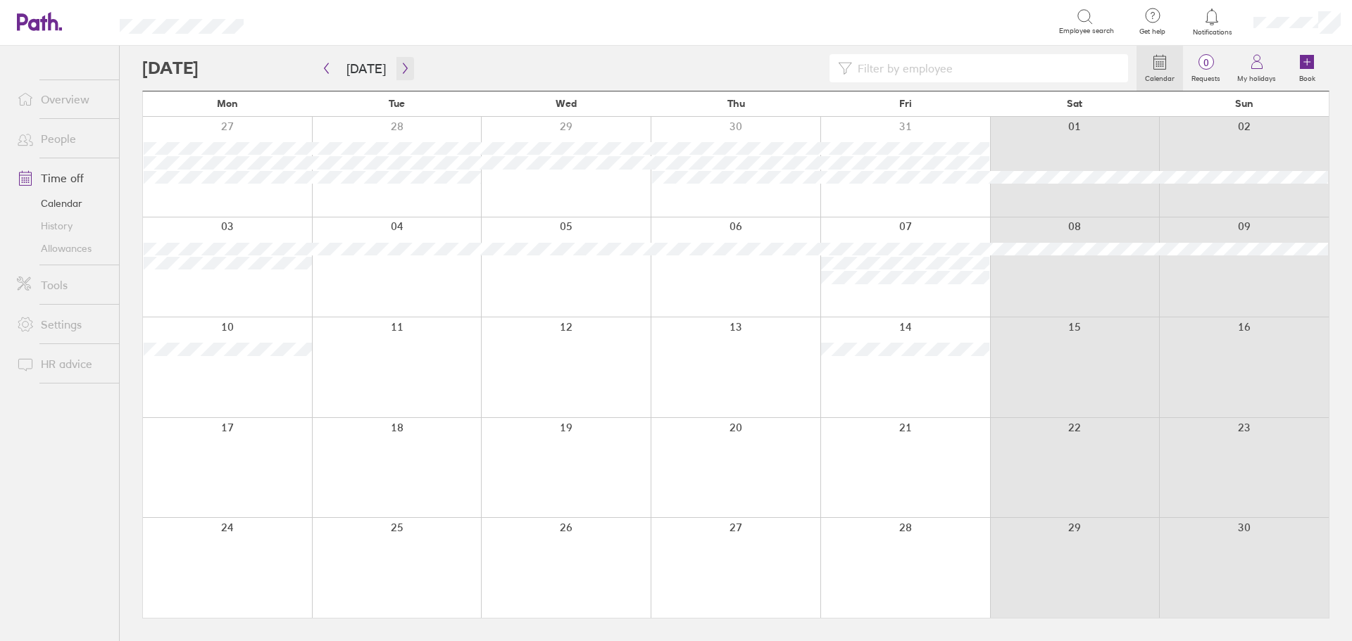
click at [401, 69] on icon "button" at bounding box center [405, 68] width 11 height 11
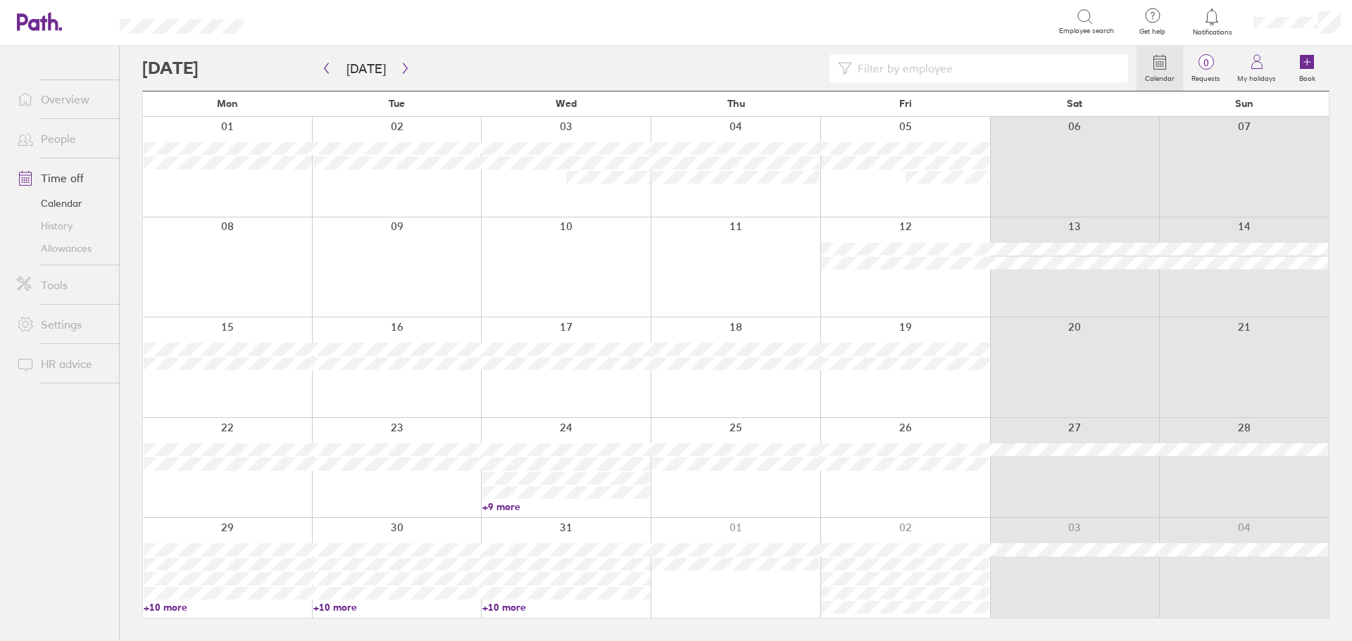
click at [175, 610] on link "+10 more" at bounding box center [228, 607] width 168 height 13
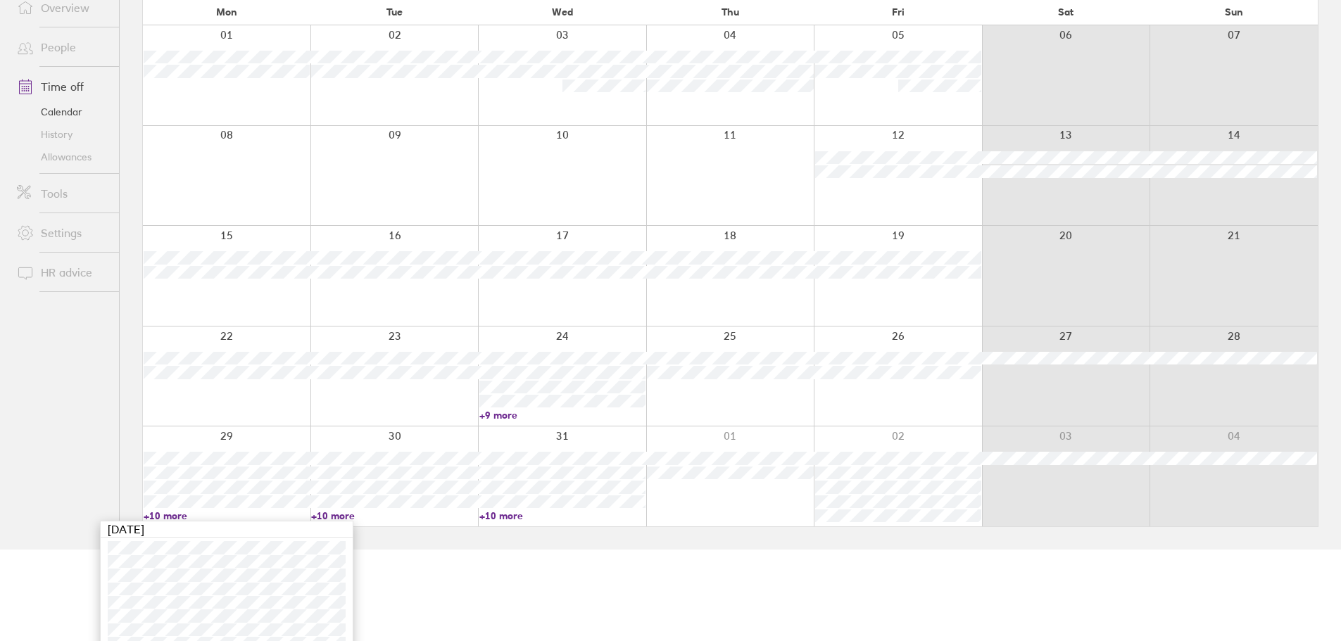
scroll to position [190, 0]
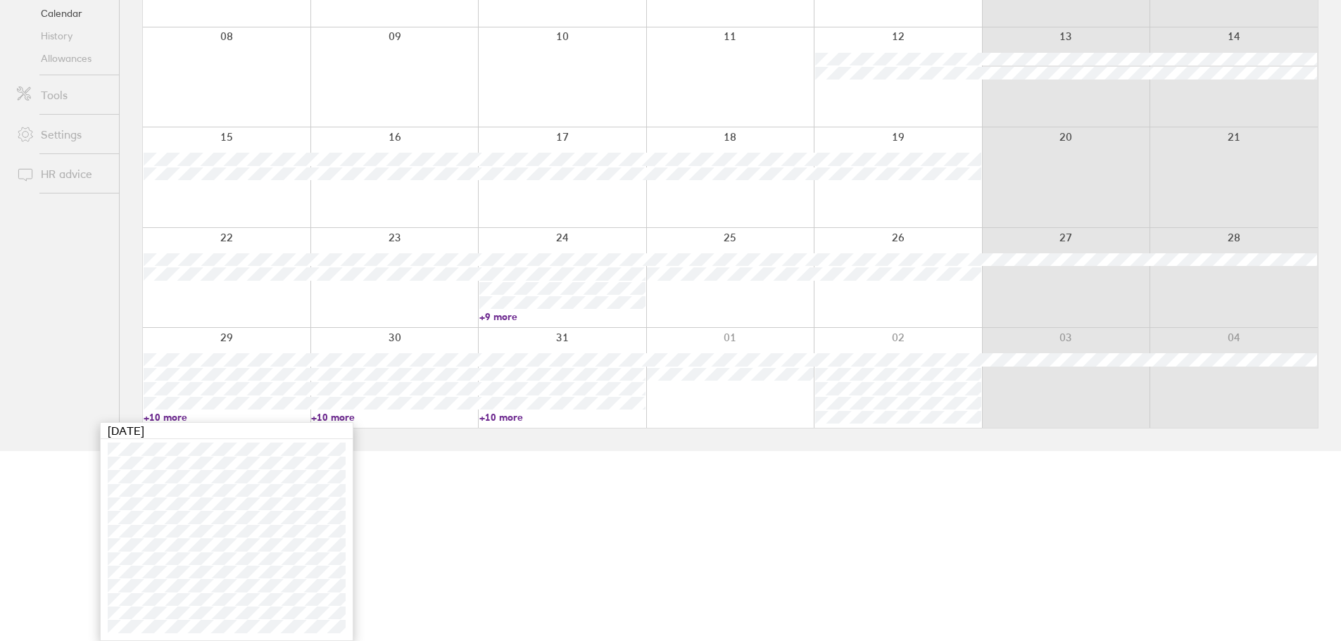
click at [333, 417] on link "+10 more" at bounding box center [394, 417] width 166 height 13
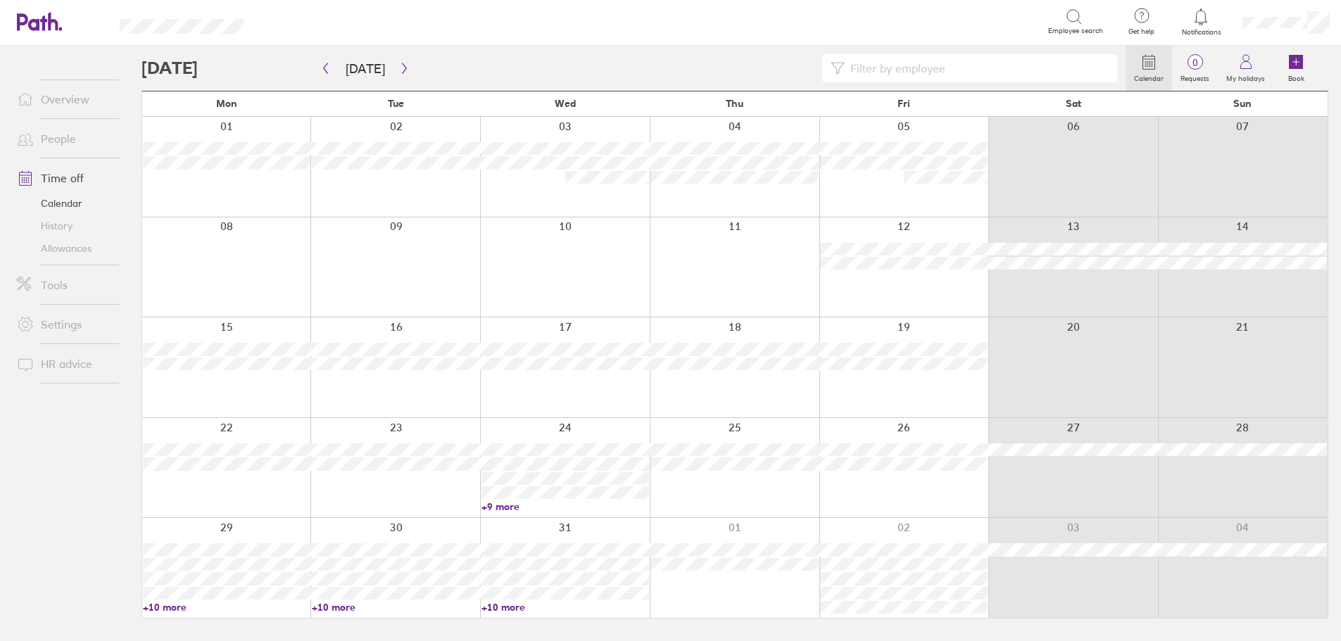
scroll to position [0, 0]
click at [319, 607] on link "+10 more" at bounding box center [397, 607] width 168 height 13
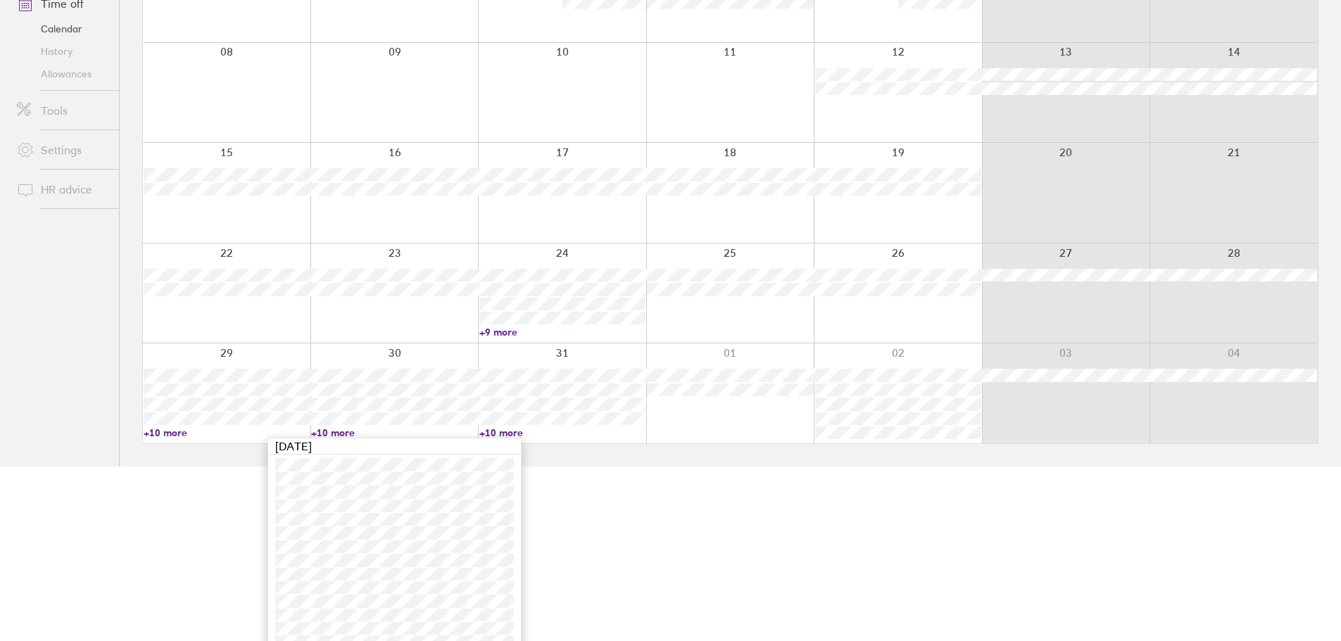
scroll to position [190, 0]
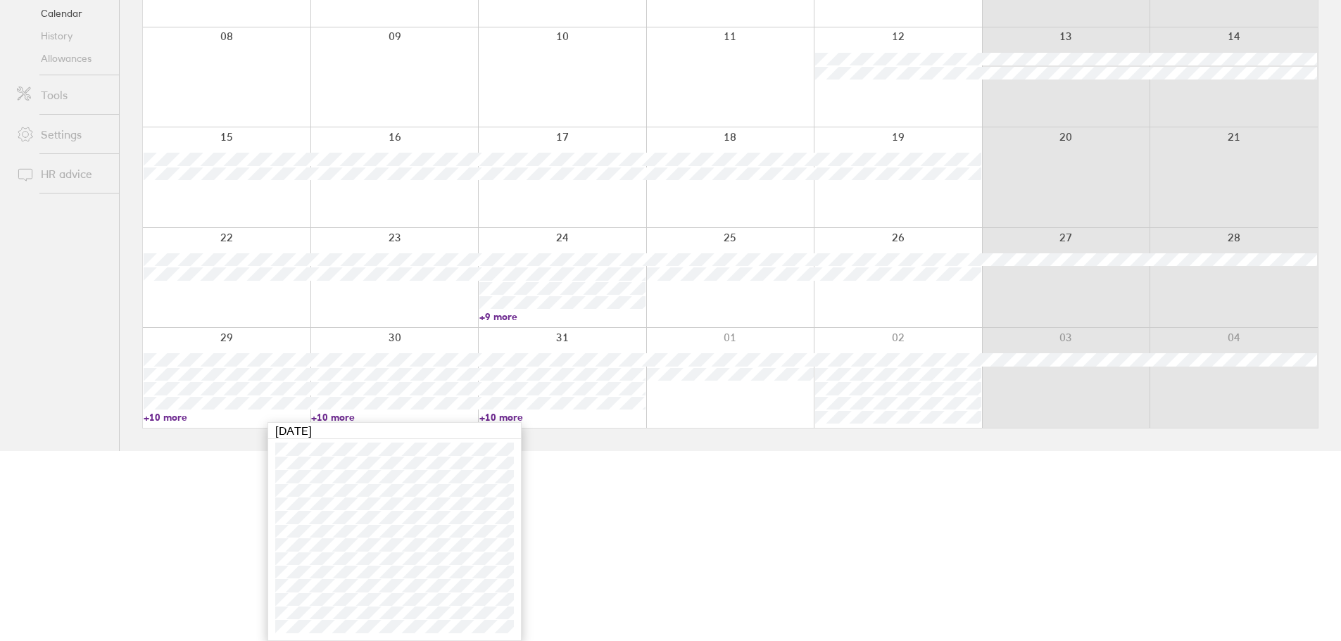
click at [566, 432] on main "Today December 2025 Mon Tue Wed Thu Fri Sat Sun 01 02 03 04 05 06 07 08 09 10 1…" at bounding box center [730, 154] width 1176 height 596
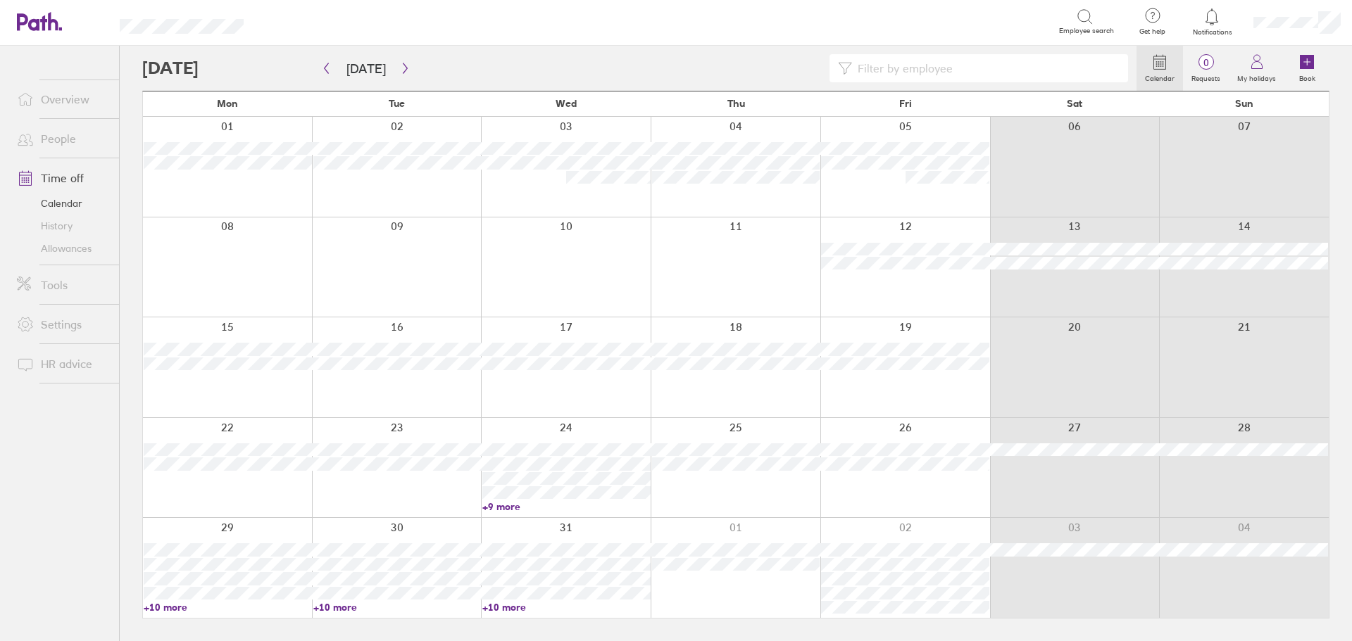
click at [494, 605] on link "+10 more" at bounding box center [566, 607] width 168 height 13
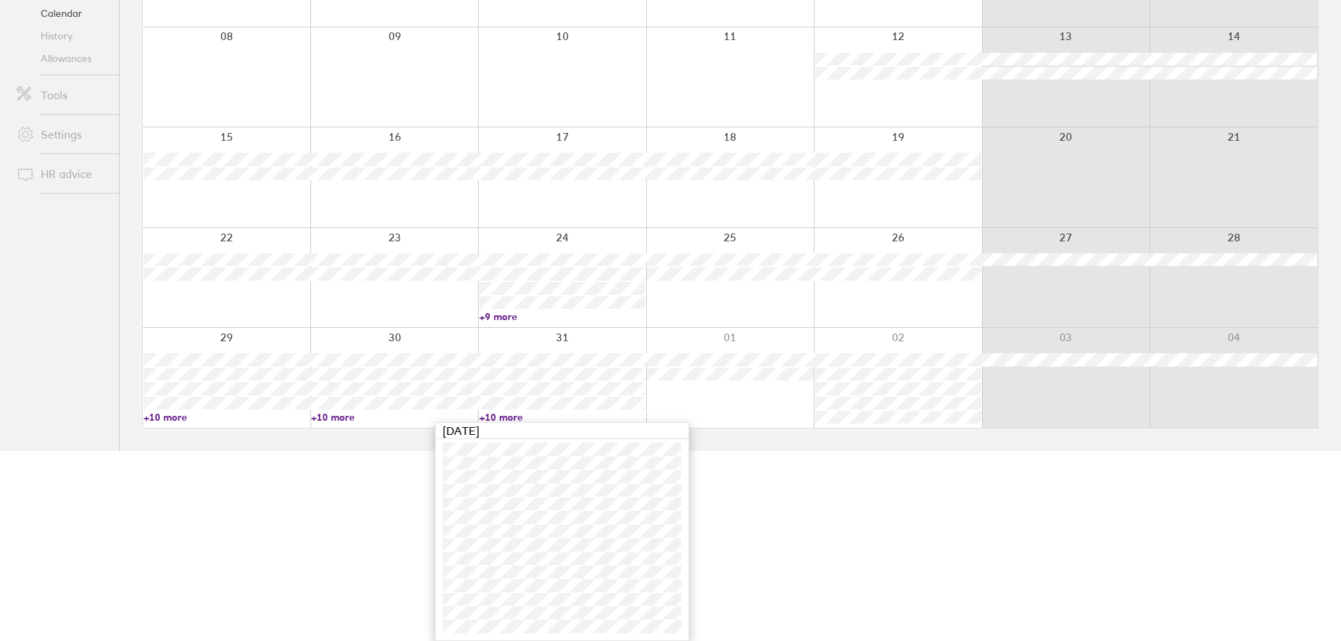
click at [913, 451] on html "Search Employee search Get help FAQs Contact us Notifications My profile Sign o…" at bounding box center [670, 130] width 1341 height 641
